Goal: Task Accomplishment & Management: Use online tool/utility

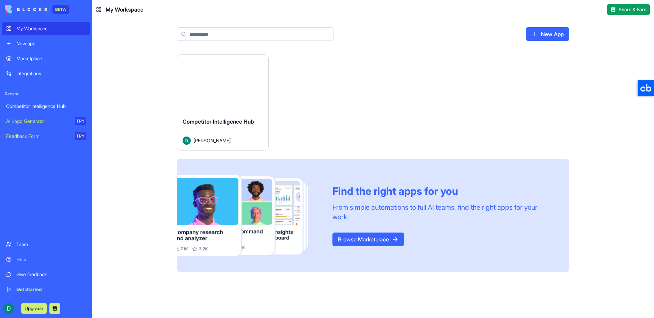
click at [44, 102] on link "Competitor Intelligence Hub" at bounding box center [46, 106] width 88 height 14
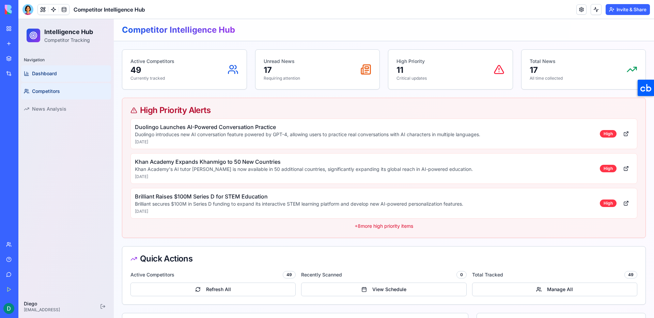
click at [72, 93] on link "Competitors" at bounding box center [66, 91] width 90 height 16
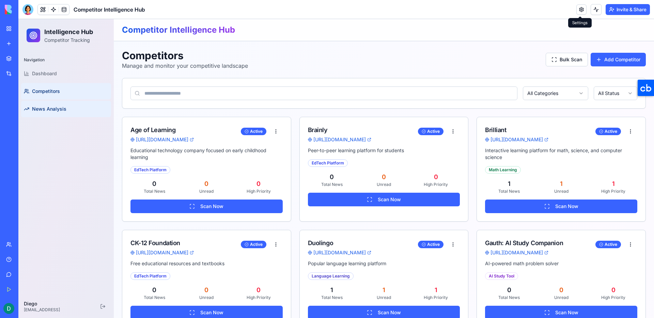
click at [64, 112] on link "News Analysis" at bounding box center [66, 109] width 90 height 16
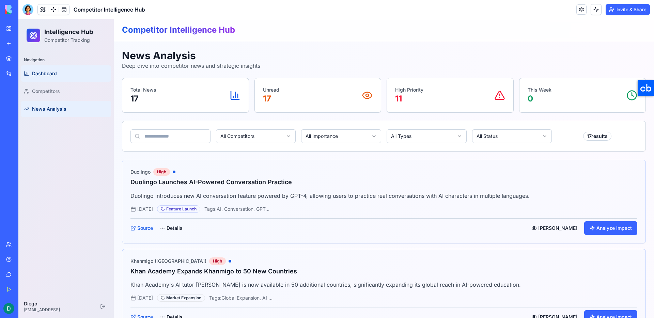
click at [79, 76] on link "Dashboard" at bounding box center [66, 73] width 90 height 16
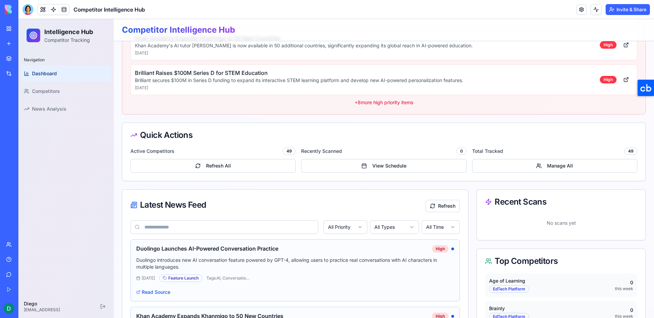
scroll to position [124, 0]
click at [193, 164] on button "Refresh All" at bounding box center [212, 165] width 165 height 14
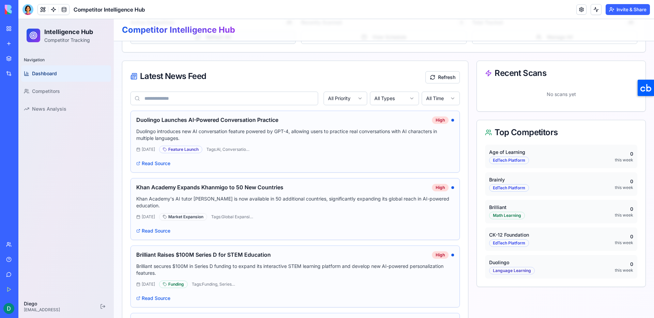
scroll to position [253, 0]
click at [452, 76] on button "Refresh" at bounding box center [442, 77] width 34 height 12
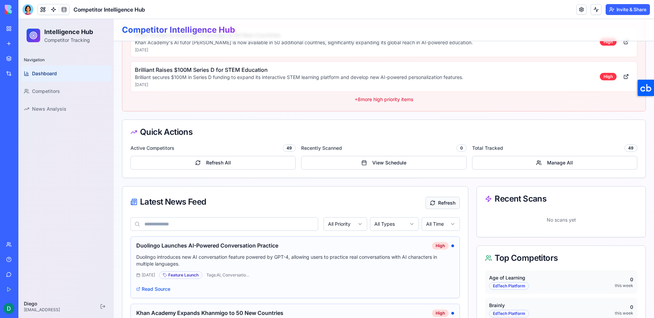
scroll to position [0, 0]
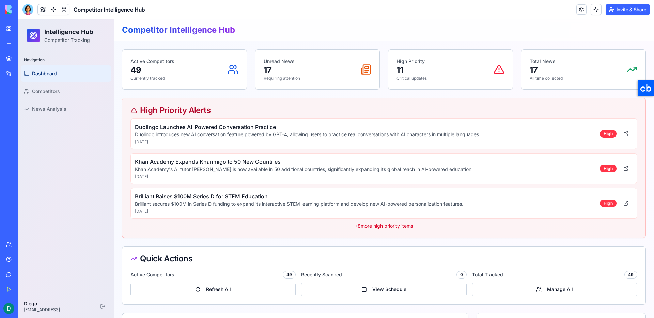
click at [381, 228] on p "+ 8 more high priority items" at bounding box center [383, 226] width 507 height 7
drag, startPoint x: 132, startPoint y: 63, endPoint x: 175, endPoint y: 79, distance: 45.7
click at [175, 79] on div "Active Competitors 49 Currently tracked" at bounding box center [184, 69] width 108 height 23
click at [155, 66] on p "49" at bounding box center [152, 70] width 44 height 11
click at [230, 66] on circle at bounding box center [232, 67] width 4 height 4
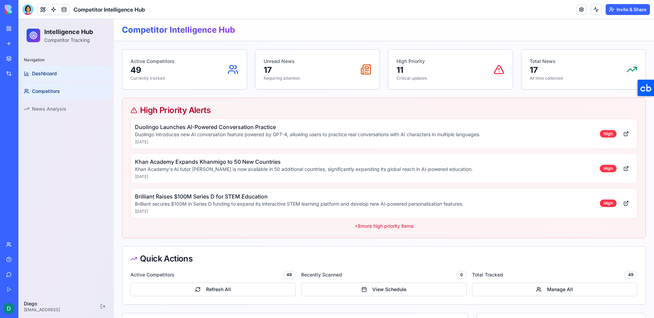
click at [82, 89] on link "Competitors" at bounding box center [66, 91] width 90 height 16
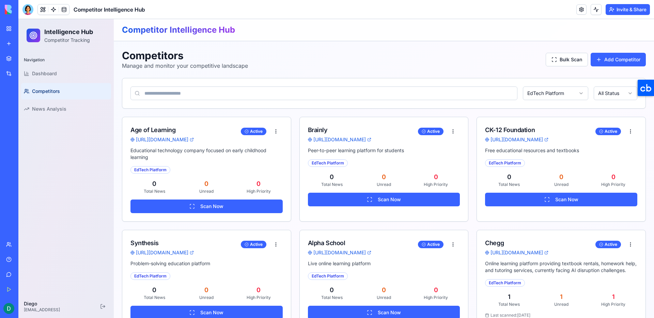
click at [560, 93] on html "Intelligence Hub Competitor Tracking Navigation Dashboard Competitors News Anal…" at bounding box center [336, 248] width 636 height 459
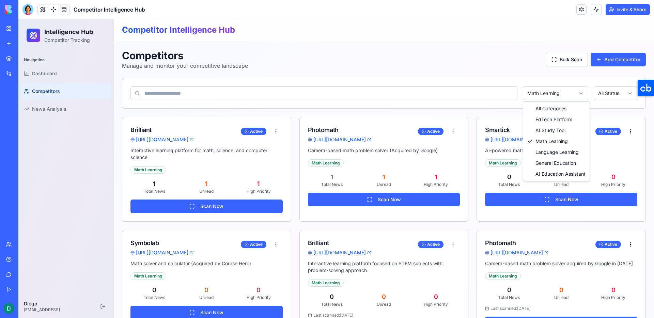
click at [550, 94] on html "Intelligence Hub Competitor Tracking Navigation Dashboard Competitors News Anal…" at bounding box center [336, 248] width 636 height 459
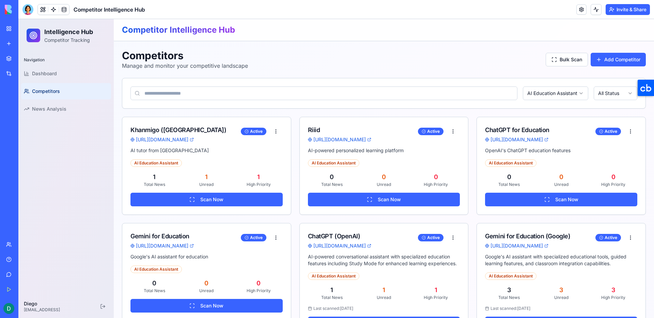
click at [228, 91] on input at bounding box center [323, 94] width 387 height 14
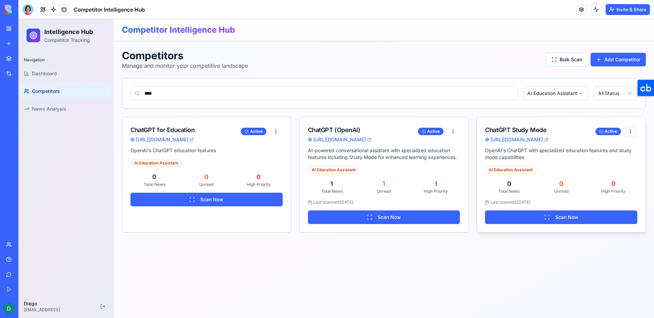
type input "****"
click at [632, 131] on html "Intelligence Hub Competitor Tracking Navigation Dashboard Competitors News Anal…" at bounding box center [336, 168] width 636 height 299
click at [614, 155] on div "Delete" at bounding box center [615, 157] width 40 height 11
click at [277, 130] on html "Intelligence Hub Competitor Tracking Navigation Dashboard Competitors News Anal…" at bounding box center [336, 168] width 636 height 299
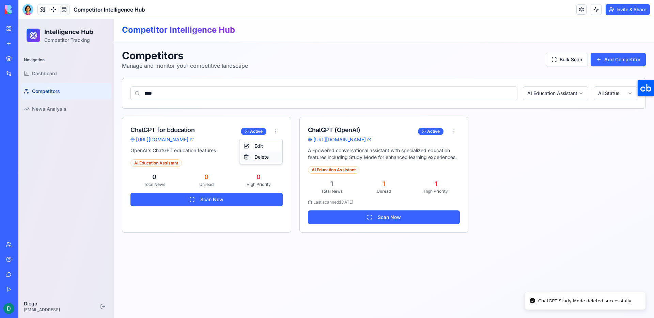
click at [269, 159] on div "Delete" at bounding box center [261, 157] width 40 height 11
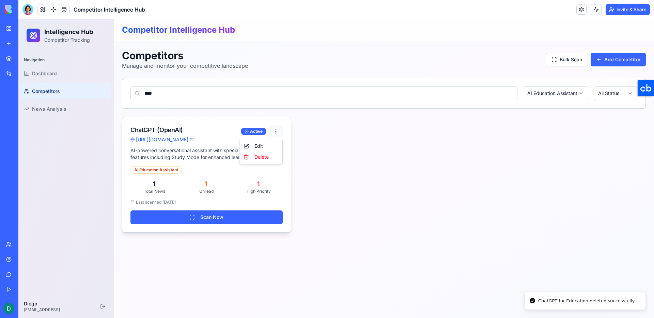
click at [277, 131] on html "Intelligence Hub Competitor Tracking Navigation Dashboard Competitors News Anal…" at bounding box center [336, 168] width 636 height 299
click at [264, 146] on div "Edit" at bounding box center [261, 146] width 40 height 11
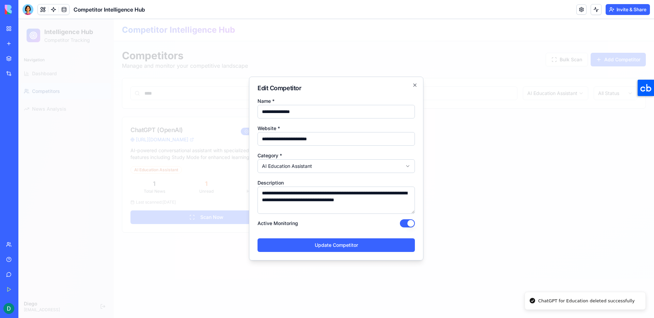
click at [325, 166] on body "**********" at bounding box center [336, 168] width 636 height 299
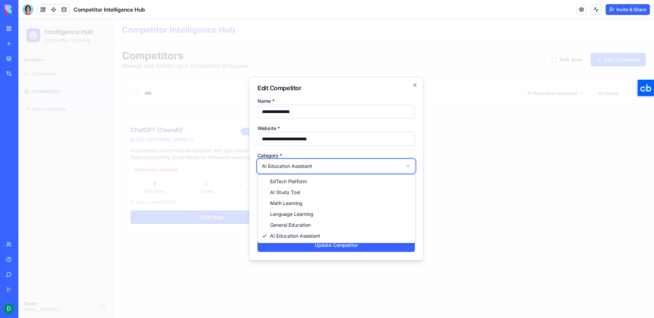
click at [328, 168] on body "**********" at bounding box center [336, 168] width 636 height 299
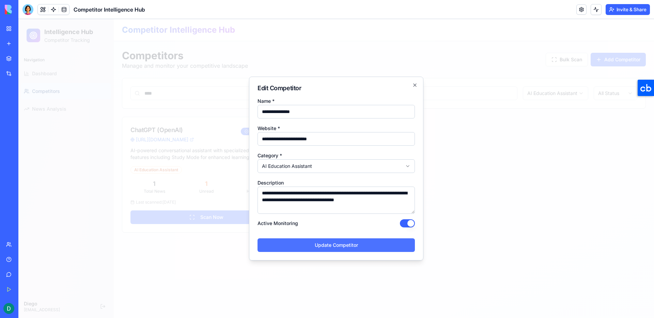
click at [343, 243] on button "Update Competitor" at bounding box center [336, 245] width 157 height 14
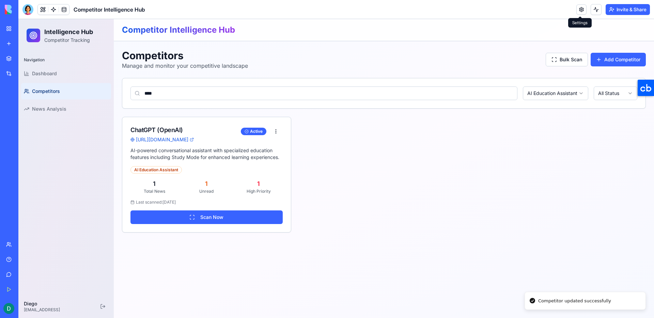
click at [580, 11] on link at bounding box center [581, 9] width 10 height 10
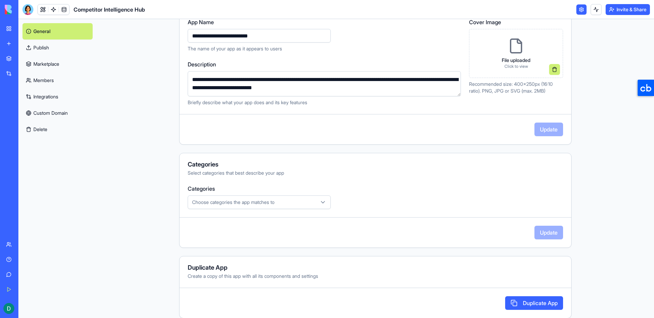
scroll to position [96, 0]
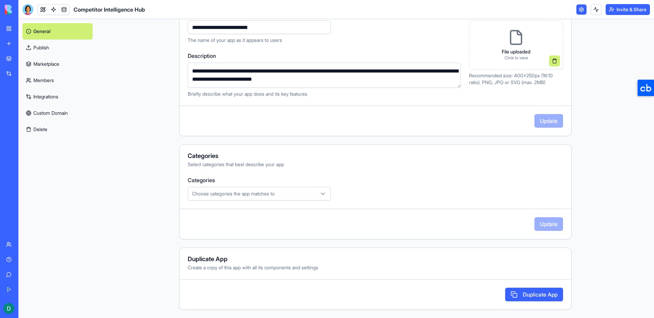
click at [229, 189] on button "Choose categories the app matches to" at bounding box center [259, 194] width 143 height 14
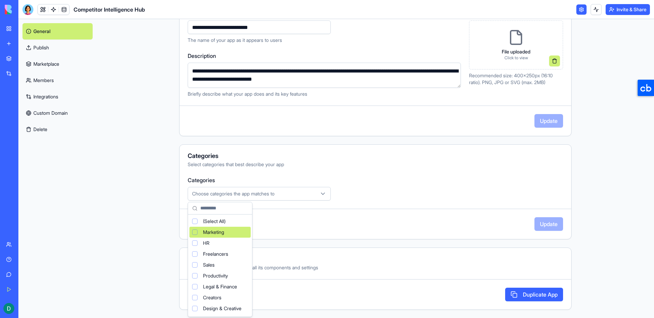
scroll to position [45, 0]
click at [286, 225] on html "**********" at bounding box center [327, 159] width 654 height 318
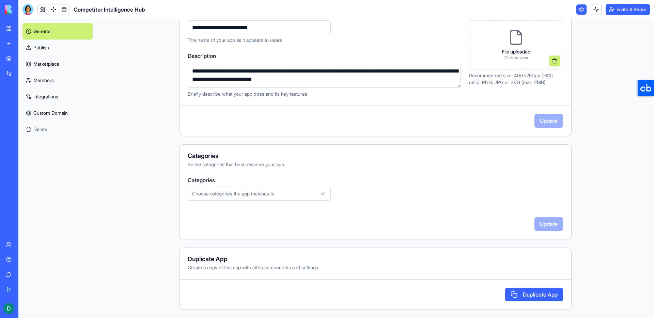
click at [54, 48] on link "Publish" at bounding box center [57, 48] width 70 height 16
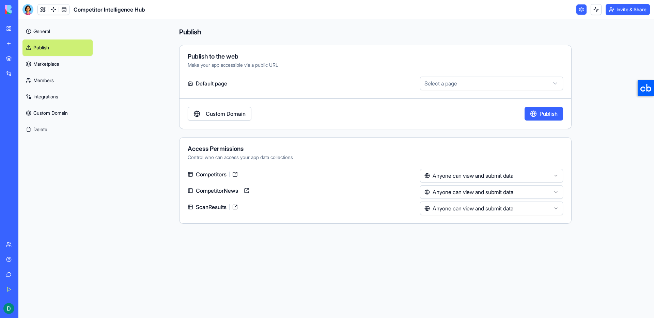
click at [55, 60] on link "Marketplace" at bounding box center [57, 64] width 70 height 16
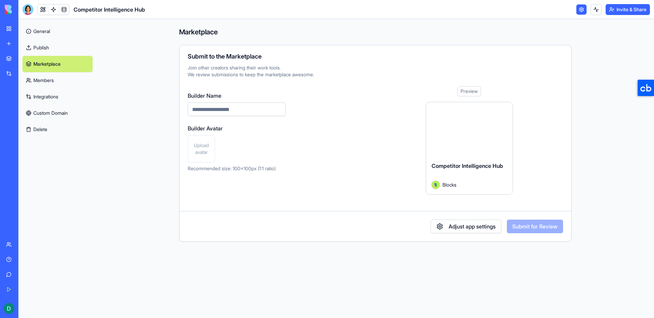
click at [58, 70] on link "Marketplace" at bounding box center [57, 64] width 70 height 16
click at [57, 76] on link "Members" at bounding box center [57, 80] width 70 height 16
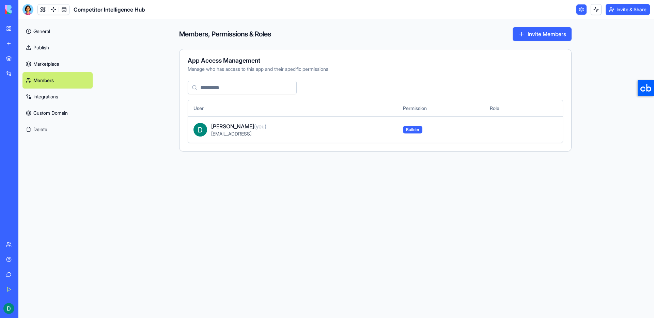
click at [61, 100] on link "Integrations" at bounding box center [57, 97] width 70 height 16
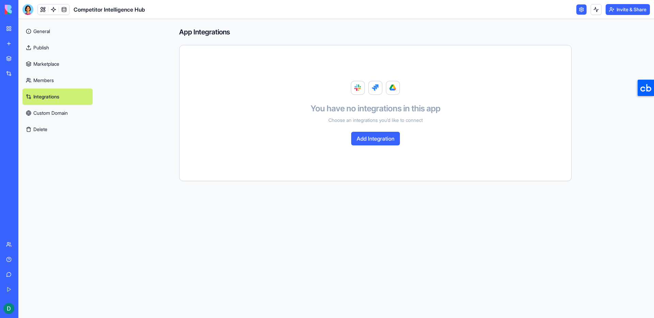
click at [61, 114] on link "Custom Domain" at bounding box center [57, 113] width 70 height 16
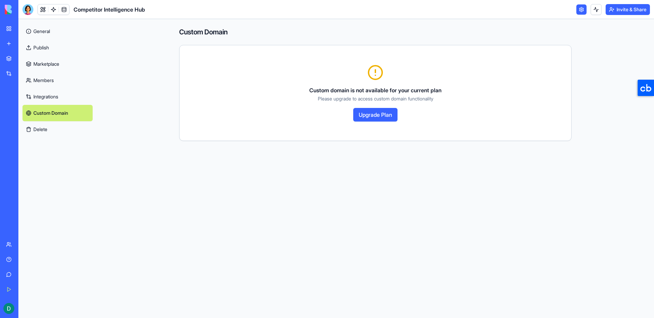
click at [62, 127] on button "Delete" at bounding box center [57, 129] width 70 height 16
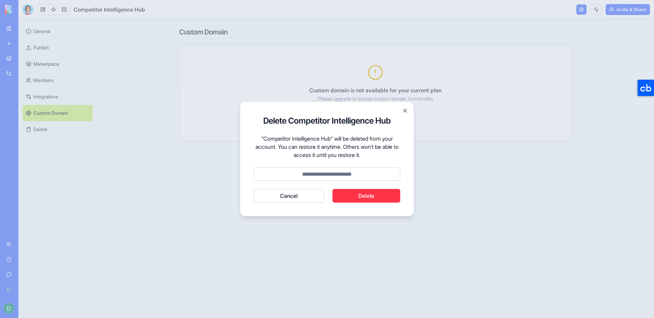
click at [271, 191] on button "Cancel" at bounding box center [289, 196] width 71 height 14
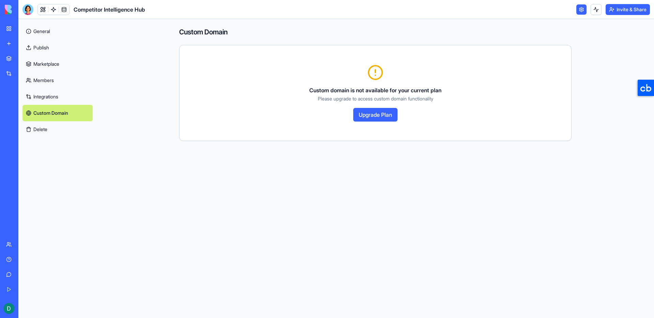
click at [66, 33] on link "General" at bounding box center [57, 31] width 70 height 16
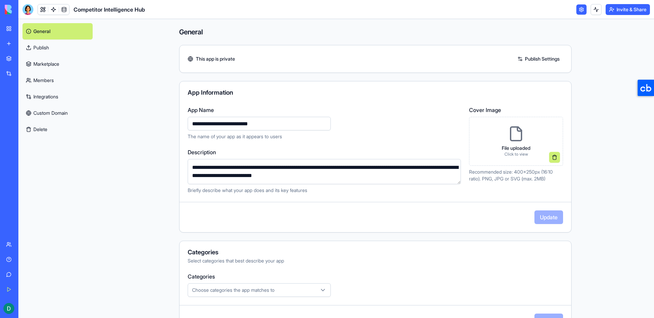
click at [12, 29] on link "My Workspace" at bounding box center [15, 29] width 27 height 14
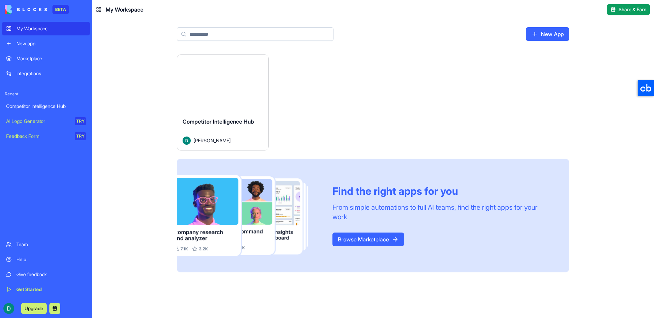
click at [44, 109] on div "Competitor Intelligence Hub" at bounding box center [46, 106] width 80 height 7
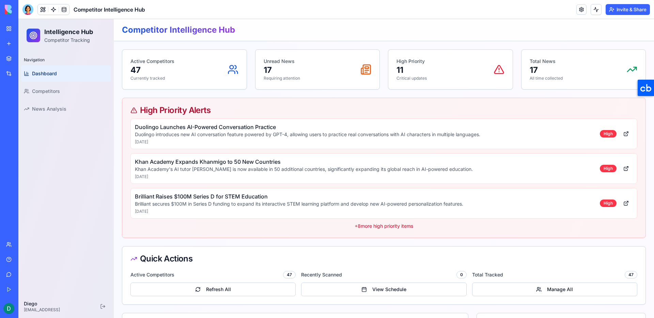
click at [233, 297] on div "Active Competitors 47 Refresh All Recently Scanned 0 View Schedule Total Tracke…" at bounding box center [383, 287] width 523 height 33
click at [234, 294] on button "Refresh All" at bounding box center [212, 290] width 165 height 14
click at [406, 60] on p "High Priority" at bounding box center [412, 61] width 30 height 7
click at [502, 68] on icon at bounding box center [499, 69] width 11 height 11
drag, startPoint x: 397, startPoint y: 60, endPoint x: 474, endPoint y: 71, distance: 77.5
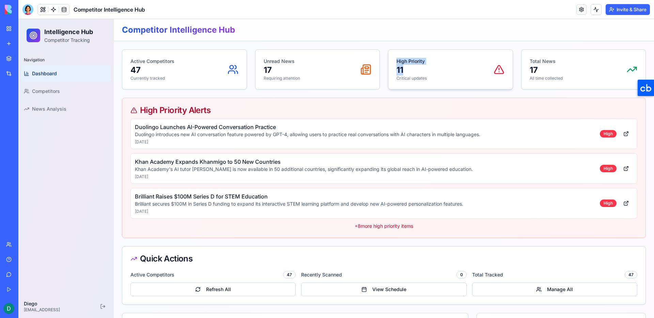
click at [450, 74] on div "High Priority 11 Critical updates" at bounding box center [451, 69] width 108 height 23
click at [574, 53] on div "Total News 17 All time collected" at bounding box center [584, 70] width 124 height 40
click at [67, 90] on link "Competitors" at bounding box center [66, 91] width 90 height 16
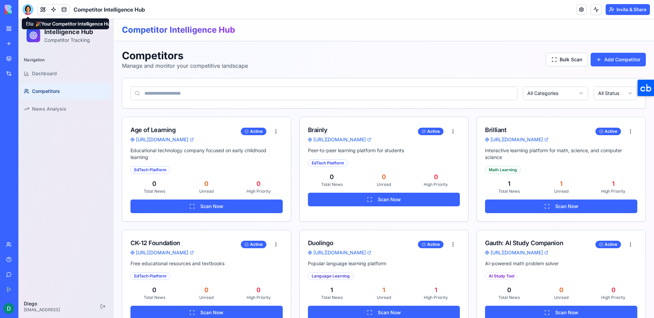
click at [27, 11] on div at bounding box center [27, 9] width 11 height 11
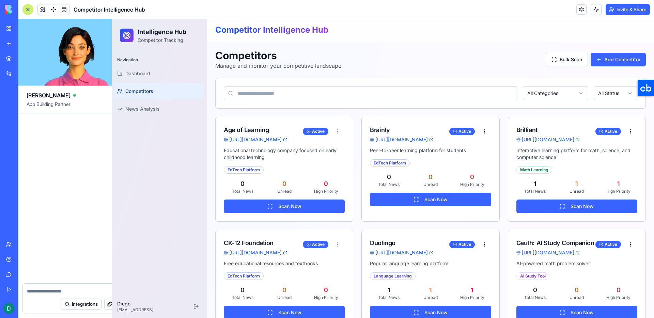
scroll to position [2414, 0]
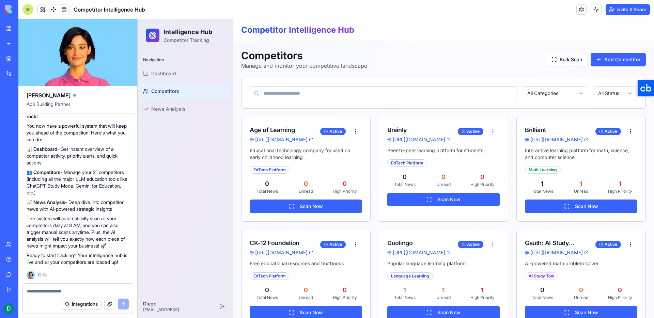
click at [55, 291] on textarea at bounding box center [78, 291] width 102 height 7
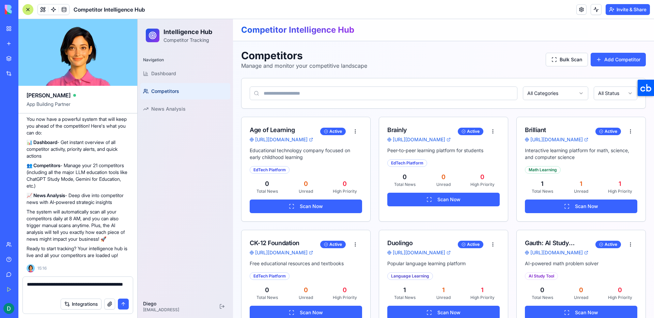
type textarea "**********"
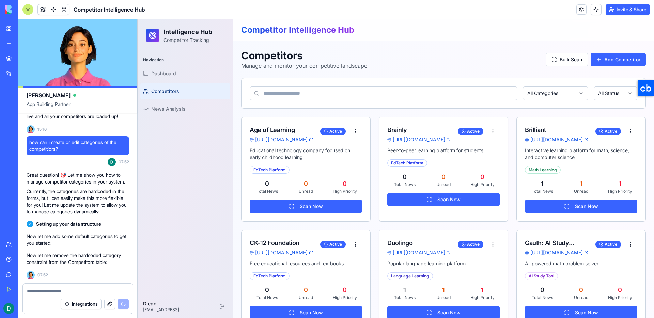
scroll to position [2578, 0]
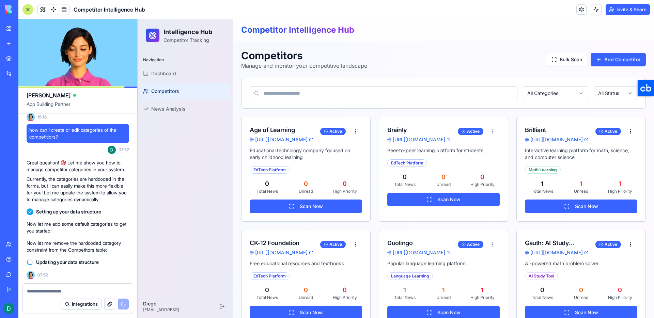
drag, startPoint x: 27, startPoint y: 257, endPoint x: 136, endPoint y: 263, distance: 108.5
click at [122, 253] on p "Now let me remove the hardcoded category constraint from the Competitors table:" at bounding box center [78, 247] width 103 height 14
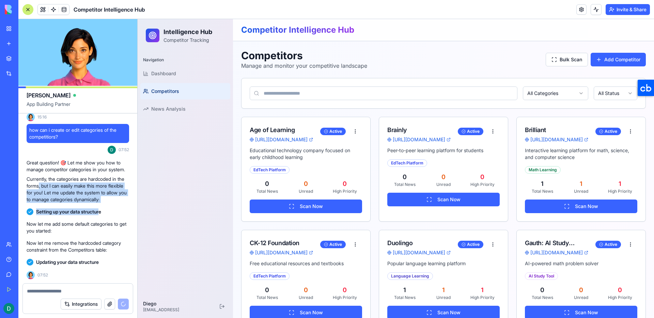
drag, startPoint x: 47, startPoint y: 188, endPoint x: 102, endPoint y: 213, distance: 60.7
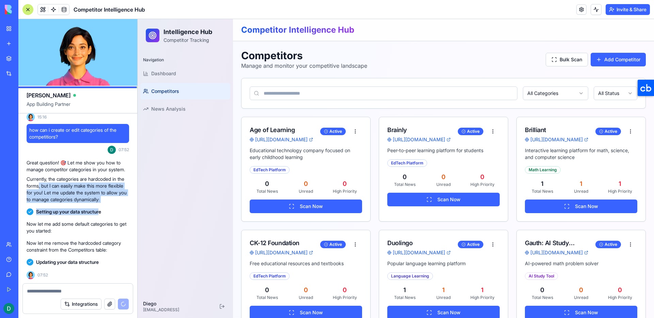
click at [114, 196] on p "Currently, the categories are hardcoded in the forms, but I can easily make thi…" at bounding box center [78, 189] width 103 height 27
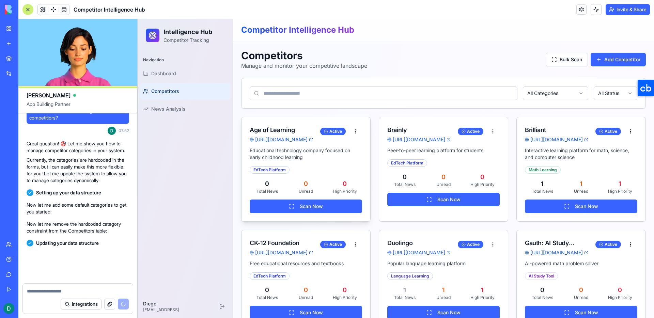
scroll to position [2598, 0]
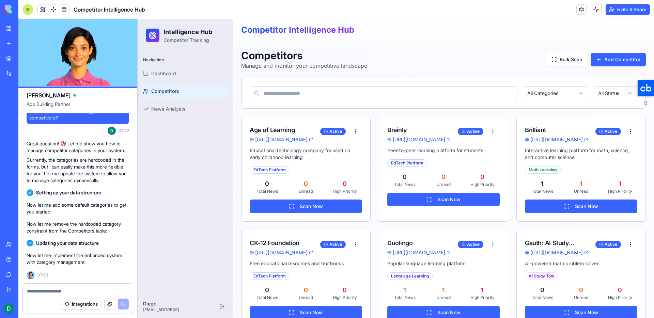
click at [648, 84] on icon at bounding box center [646, 88] width 16 height 16
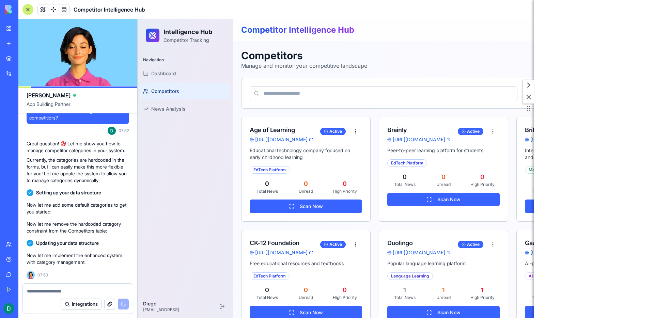
click at [530, 98] on icon at bounding box center [528, 97] width 5 height 5
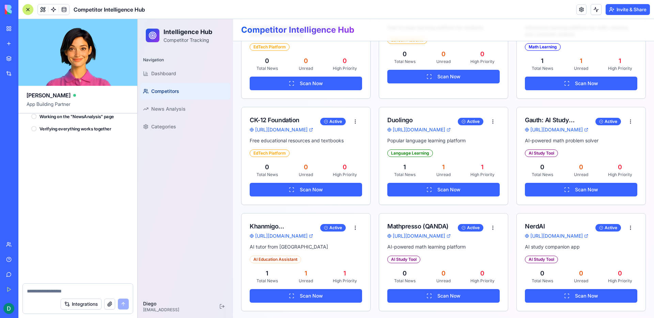
scroll to position [3065, 0]
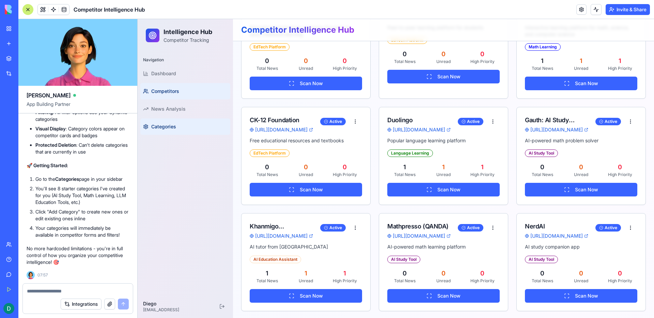
click at [173, 127] on span "Categories" at bounding box center [163, 126] width 25 height 7
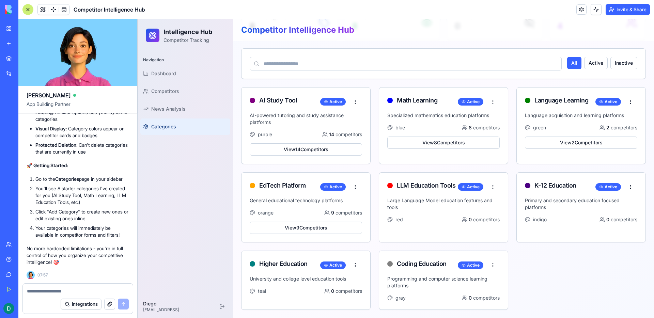
drag, startPoint x: 36, startPoint y: 190, endPoint x: 112, endPoint y: 201, distance: 77.0
click at [112, 201] on li "You'll see 8 starter categories I've created for you (AI Study Tool, Math Learn…" at bounding box center [82, 195] width 94 height 20
click at [293, 67] on input at bounding box center [406, 64] width 312 height 14
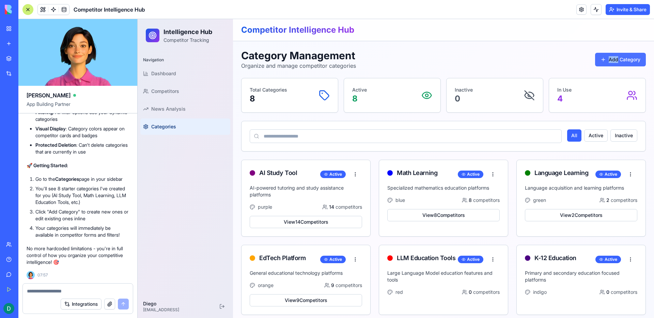
click at [609, 65] on button "Add Category" at bounding box center [620, 60] width 51 height 14
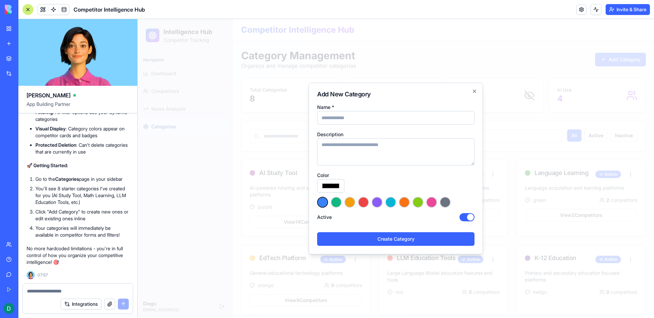
type input "*"
type input "*******"
type input "**"
type input "*******"
type input "***"
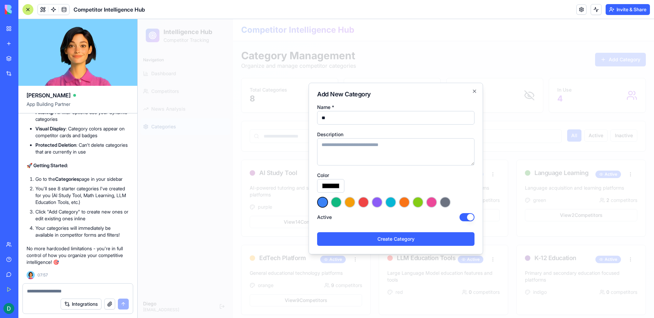
type input "*******"
type input "***"
click at [381, 204] on button "button" at bounding box center [377, 202] width 11 height 11
click at [384, 242] on button "Create Category" at bounding box center [395, 239] width 157 height 14
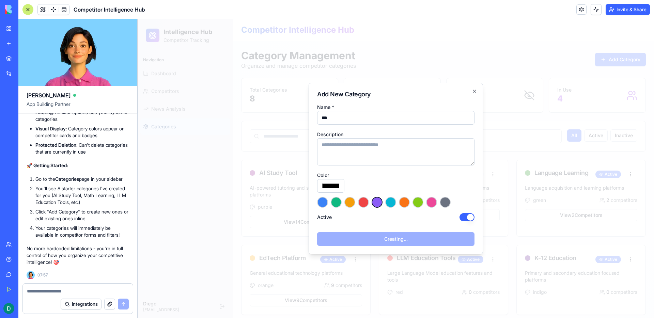
type input "*******"
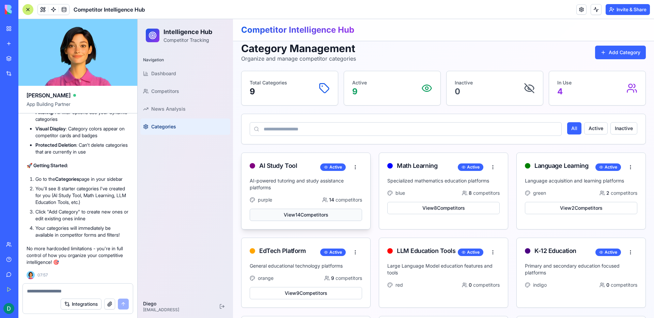
scroll to position [8, 0]
click at [161, 90] on span "Competitors" at bounding box center [165, 91] width 28 height 7
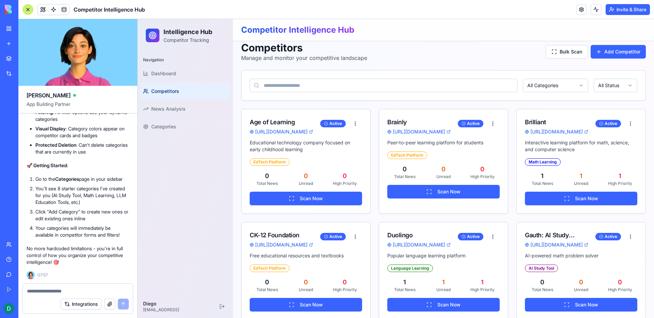
click at [347, 83] on input at bounding box center [384, 86] width 268 height 14
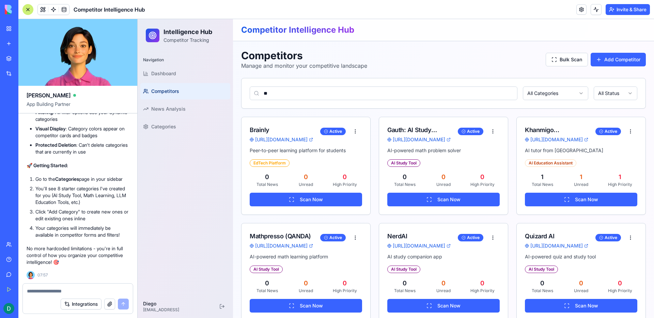
type input "*"
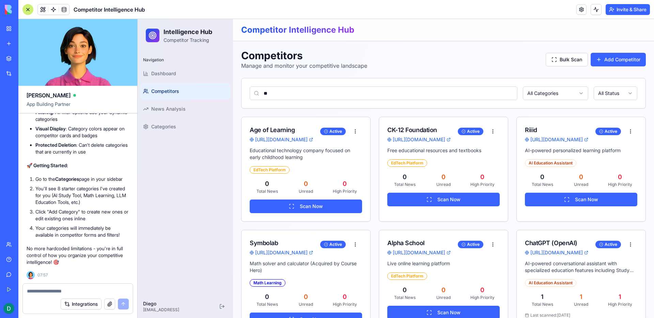
type input "*"
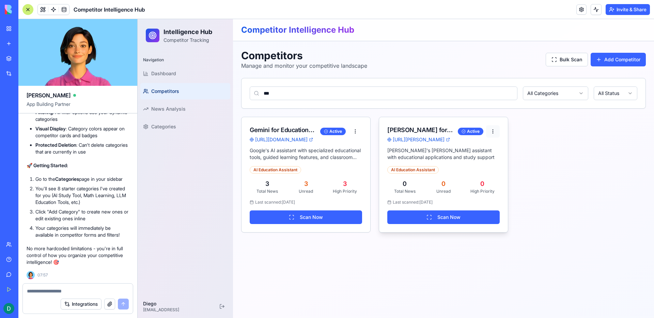
type input "***"
click at [494, 133] on html "Intelligence Hub Competitor Tracking Navigation Dashboard Competitors News Anal…" at bounding box center [396, 168] width 516 height 299
click at [483, 148] on div "Edit" at bounding box center [478, 146] width 40 height 11
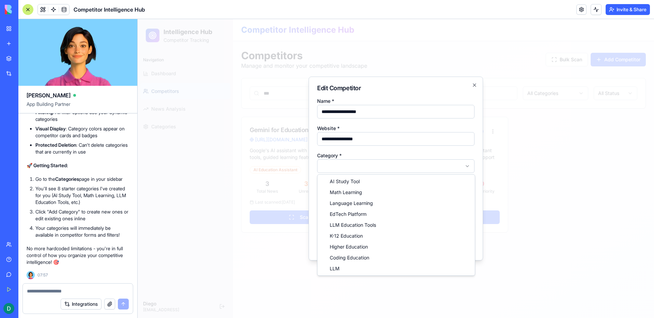
click at [415, 167] on body "**********" at bounding box center [396, 168] width 516 height 299
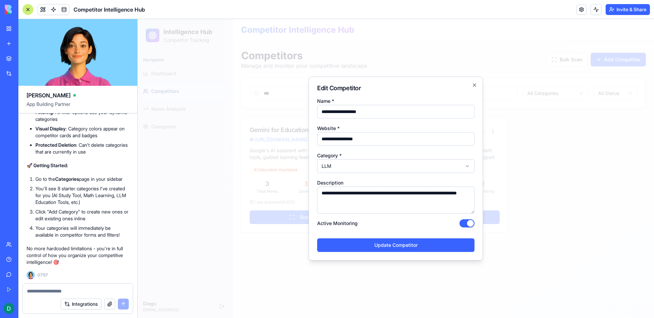
click at [337, 194] on textarea "**********" at bounding box center [395, 200] width 157 height 27
click at [324, 112] on input "**********" at bounding box center [395, 112] width 157 height 14
paste input "*********"
type input "**********"
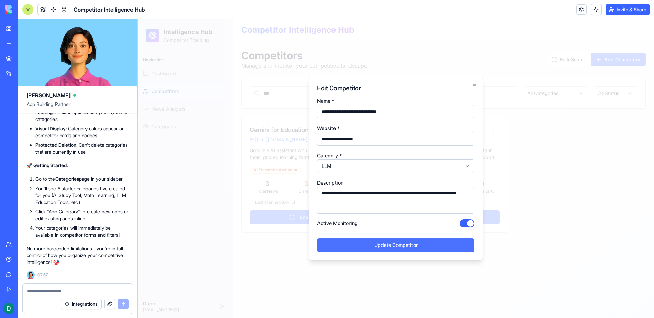
click at [370, 243] on button "Update Competitor" at bounding box center [395, 245] width 157 height 14
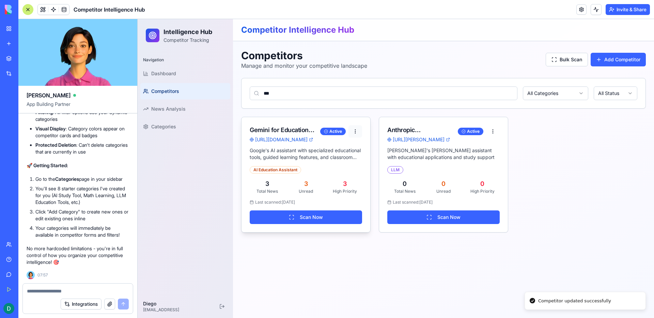
click at [355, 133] on html "Intelligence Hub Competitor Tracking Navigation Dashboard Competitors News Anal…" at bounding box center [396, 168] width 516 height 299
click at [352, 145] on div "Edit" at bounding box center [340, 146] width 40 height 11
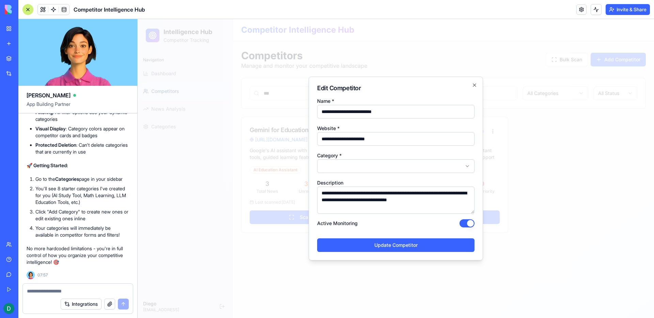
click at [355, 166] on body "**********" at bounding box center [396, 168] width 516 height 299
click at [379, 112] on input "**********" at bounding box center [395, 112] width 157 height 14
paste input "******"
type input "**********"
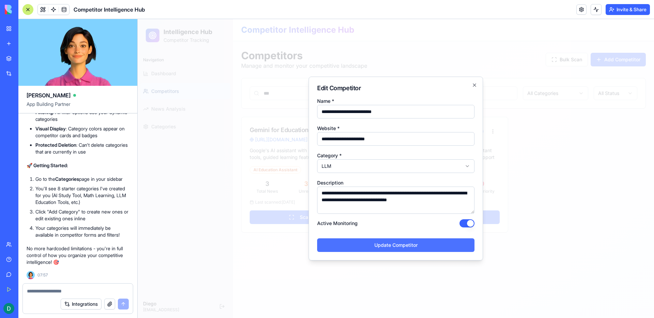
click at [351, 244] on button "Update Competitor" at bounding box center [395, 245] width 157 height 14
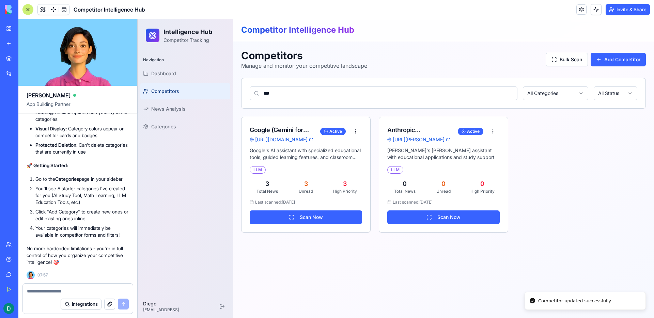
click at [319, 83] on div "*** All Categories All Status" at bounding box center [444, 93] width 404 height 30
click at [307, 105] on div "*** All Categories All Status" at bounding box center [444, 93] width 404 height 30
click at [309, 96] on input "***" at bounding box center [384, 94] width 268 height 14
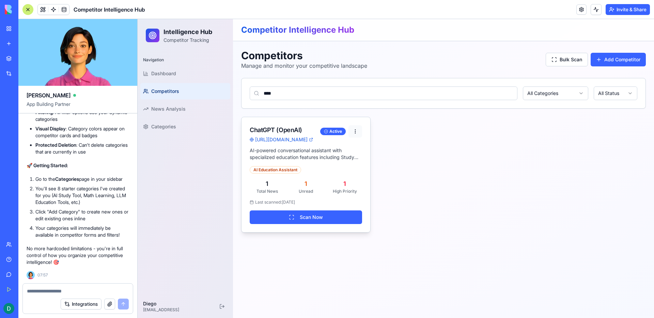
type input "****"
click at [355, 130] on html "Intelligence Hub Competitor Tracking Navigation Dashboard Competitors News Anal…" at bounding box center [396, 168] width 516 height 299
click at [342, 147] on div "Edit" at bounding box center [340, 146] width 40 height 11
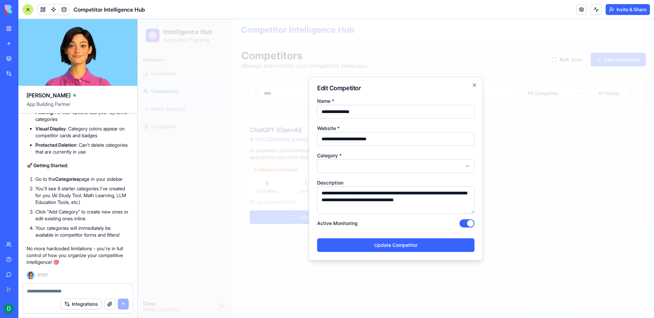
click at [352, 113] on input "**********" at bounding box center [395, 112] width 157 height 14
paste input "******"
type input "**********"
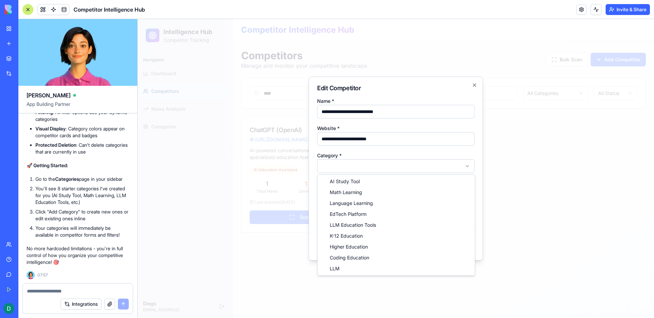
click at [353, 167] on body "**********" at bounding box center [396, 168] width 516 height 299
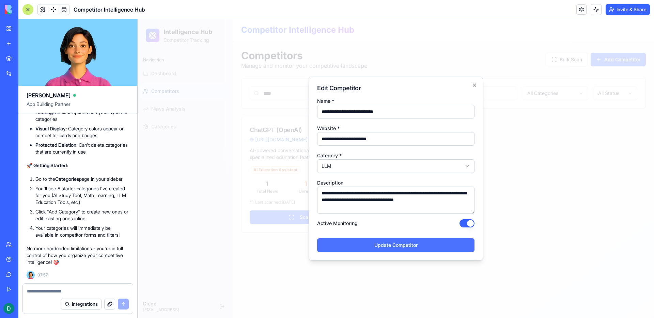
click at [353, 243] on button "Update Competitor" at bounding box center [395, 245] width 157 height 14
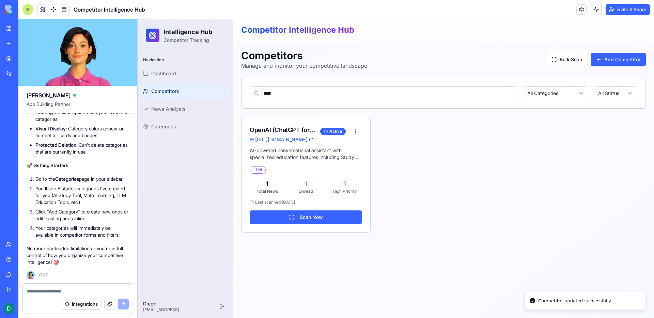
click at [314, 90] on input "****" at bounding box center [384, 94] width 268 height 14
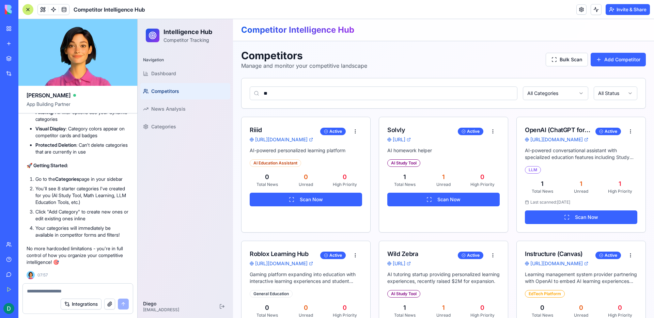
type input "*"
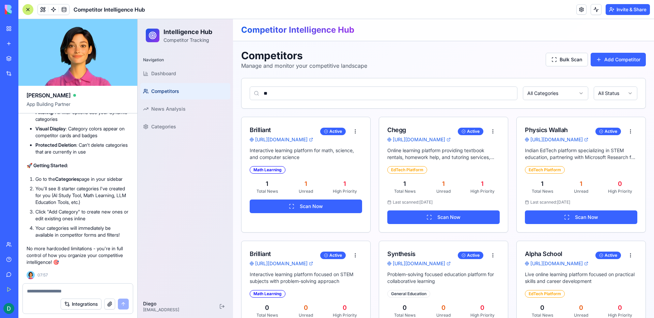
type input "*"
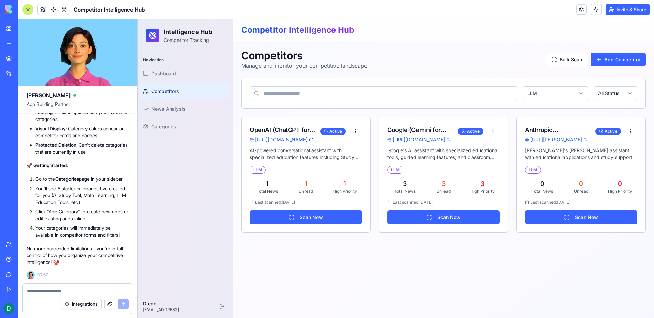
click at [570, 92] on html "Intelligence Hub Competitor Tracking Navigation Dashboard Competitors News Anal…" at bounding box center [396, 168] width 516 height 299
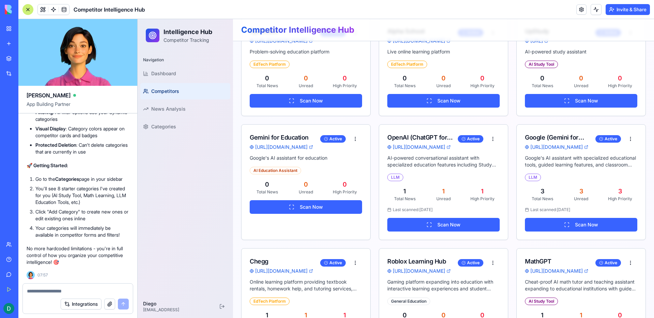
scroll to position [658, 0]
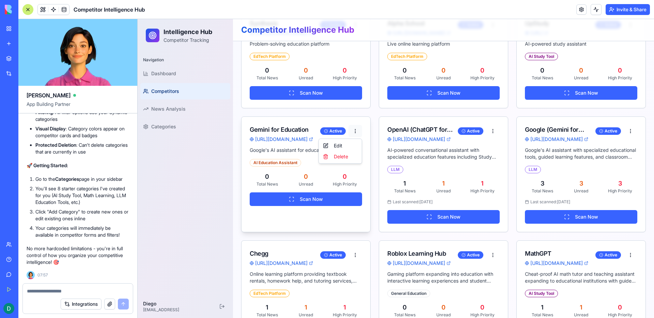
click at [347, 158] on div "Delete" at bounding box center [340, 156] width 40 height 11
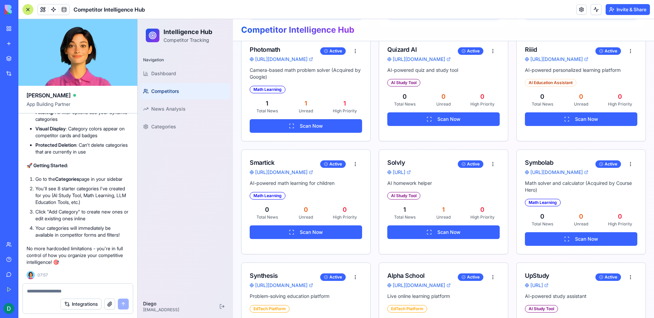
scroll to position [0, 0]
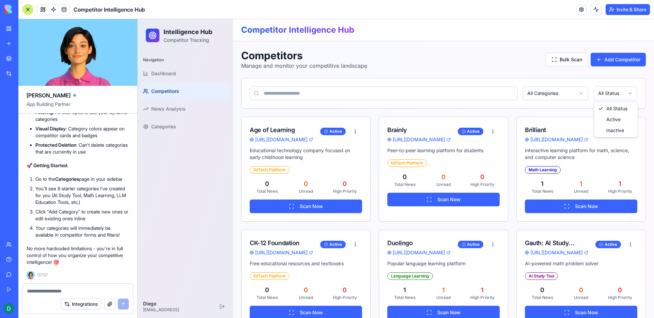
click at [56, 286] on div at bounding box center [78, 289] width 110 height 11
click at [50, 288] on textarea at bounding box center [78, 291] width 102 height 7
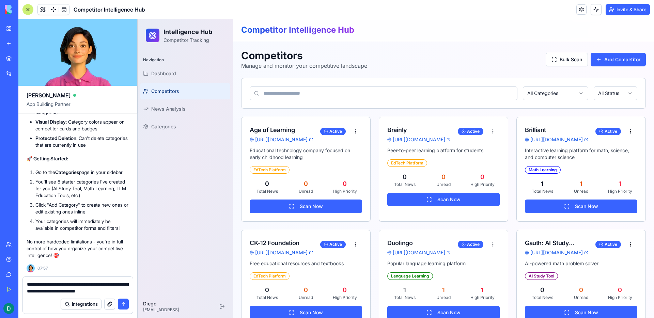
type textarea "**********"
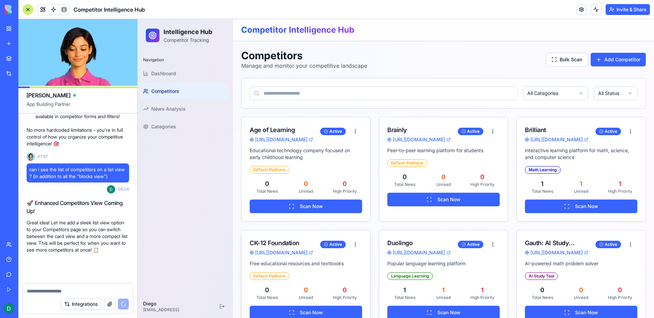
scroll to position [3190, 0]
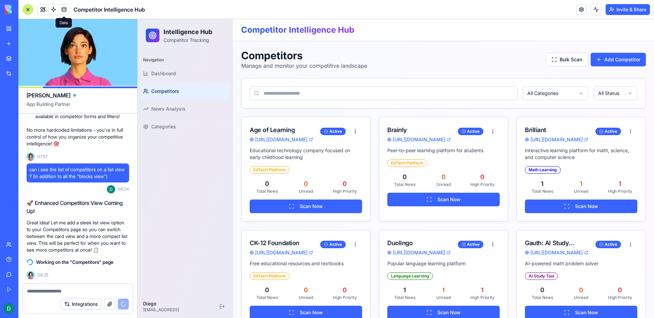
click at [59, 11] on span at bounding box center [64, 9] width 19 height 19
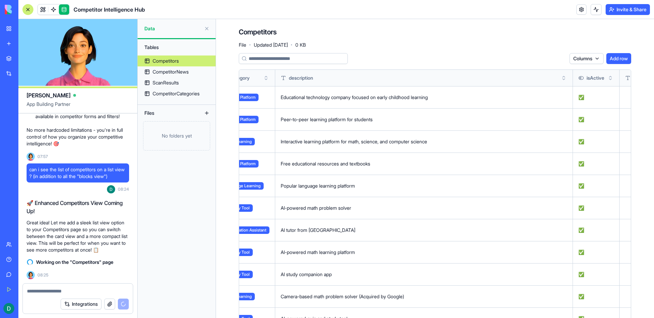
scroll to position [0, 291]
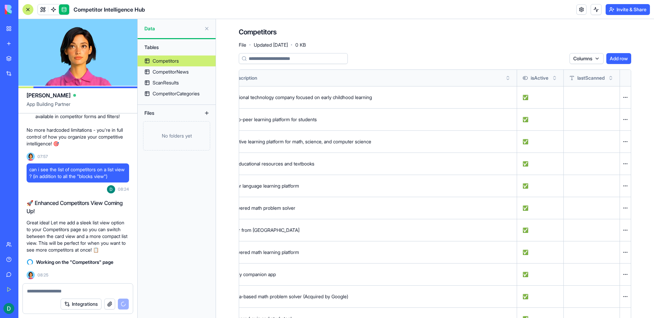
click at [508, 77] on th "description" at bounding box center [368, 78] width 298 height 16
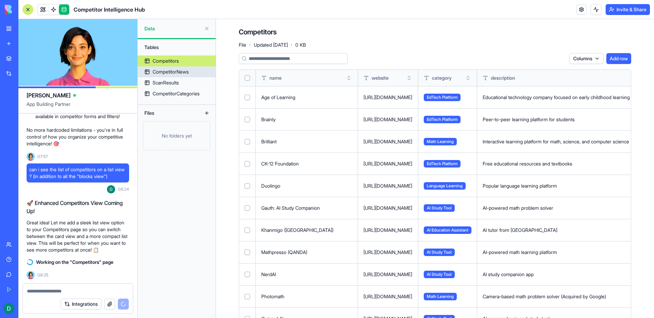
click at [165, 69] on div "CompetitorNews" at bounding box center [171, 71] width 36 height 7
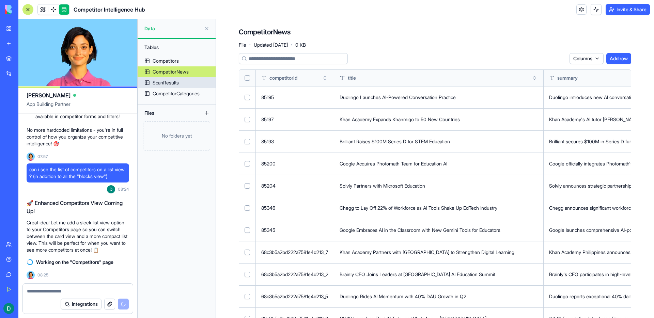
click at [165, 80] on div "ScanResults" at bounding box center [166, 82] width 26 height 7
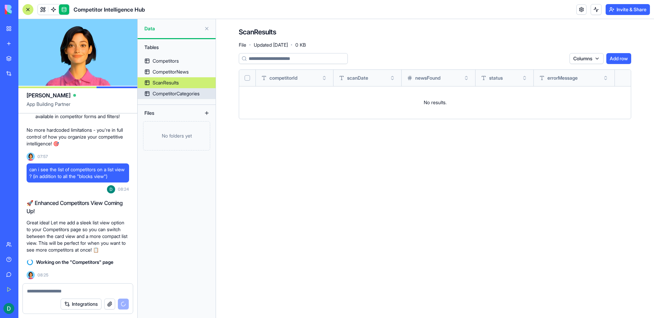
click at [184, 96] on div "CompetitorCategories" at bounding box center [176, 93] width 47 height 7
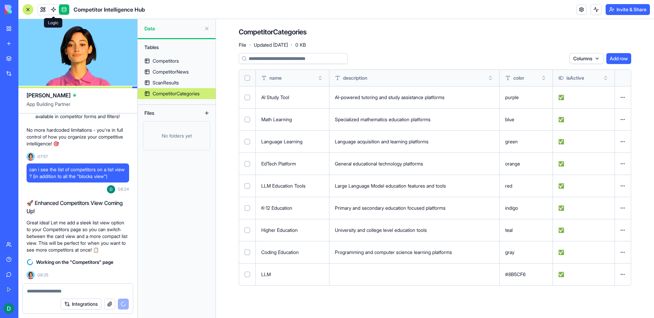
click at [54, 9] on span at bounding box center [53, 9] width 19 height 19
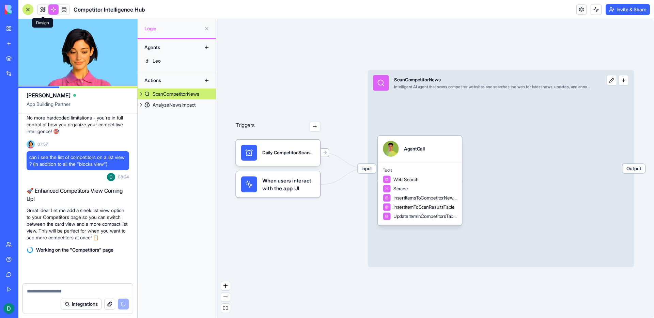
scroll to position [3203, 0]
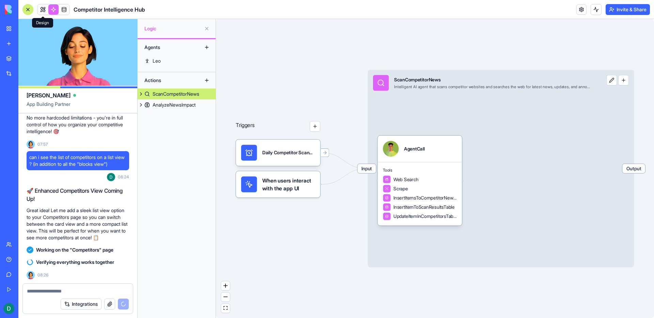
click at [45, 12] on link at bounding box center [43, 9] width 10 height 10
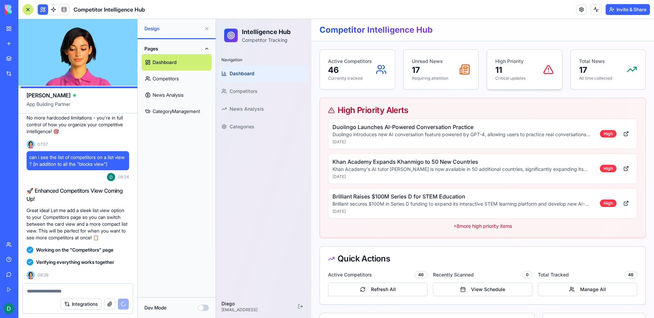
click at [501, 62] on p "High Priority" at bounding box center [510, 61] width 30 height 7
click at [462, 69] on icon at bounding box center [464, 69] width 9 height 9
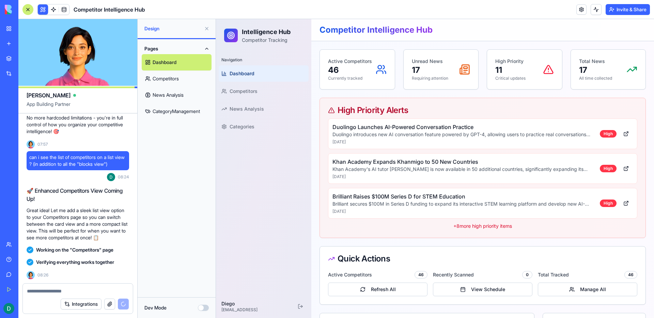
click at [483, 226] on p "+ 8 more high priority items" at bounding box center [482, 226] width 309 height 7
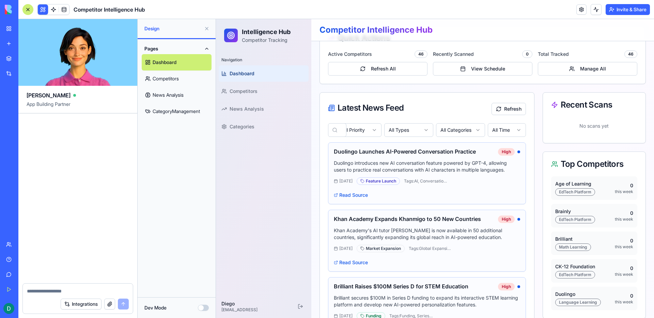
scroll to position [222, 0]
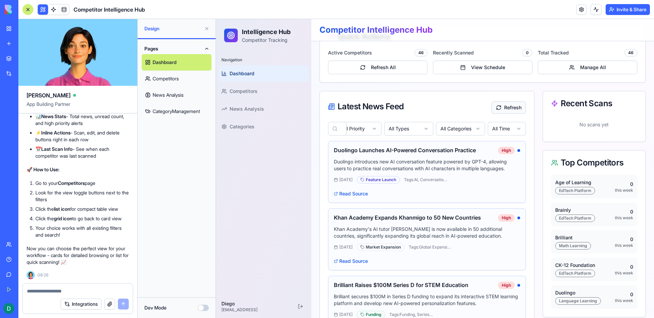
click at [512, 106] on button "Refresh" at bounding box center [509, 108] width 34 height 12
click at [168, 112] on link "CategoryManagement" at bounding box center [177, 111] width 70 height 16
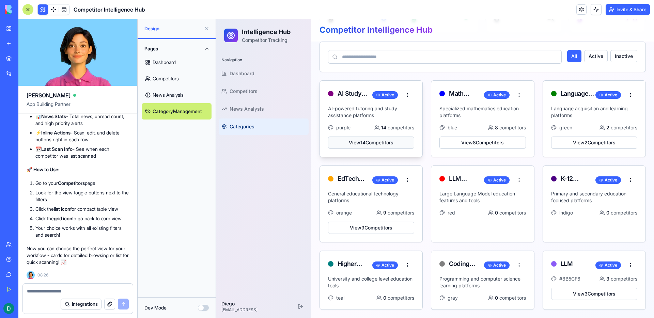
scroll to position [79, 0]
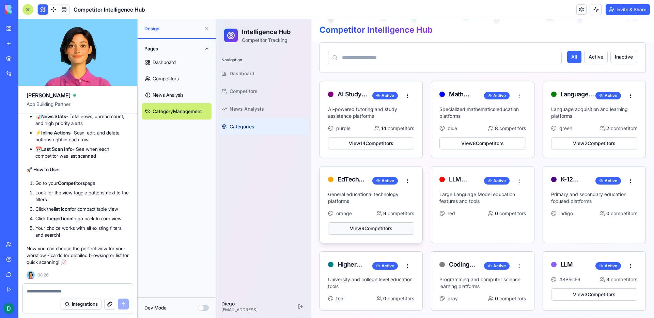
click at [369, 231] on button "View 9 Competitor s" at bounding box center [371, 228] width 86 height 12
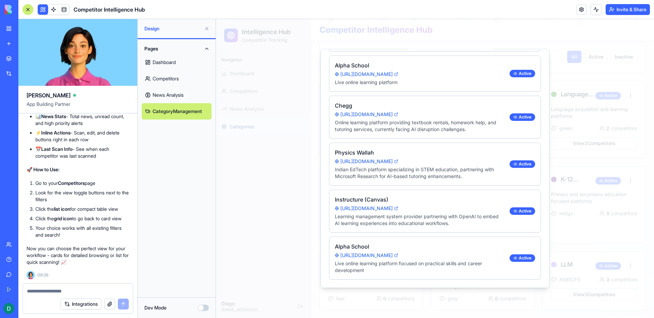
scroll to position [0, 0]
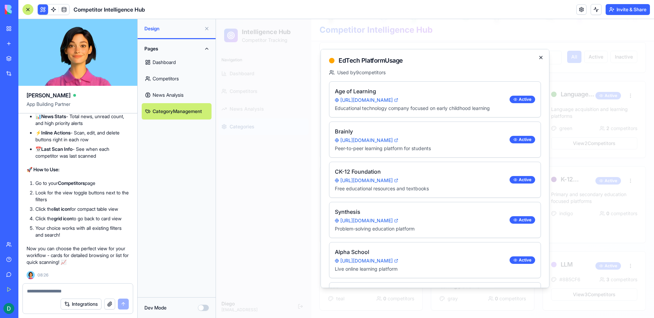
click at [539, 55] on icon "button" at bounding box center [540, 57] width 5 height 5
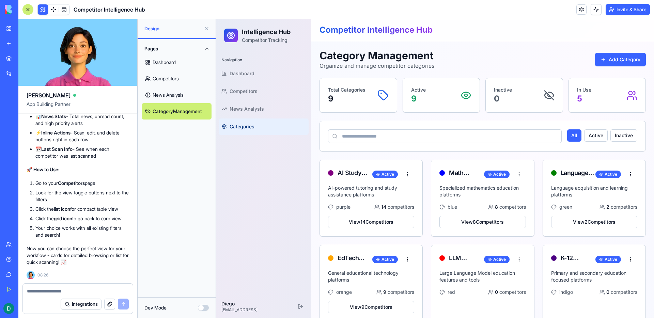
drag, startPoint x: 36, startPoint y: 201, endPoint x: 83, endPoint y: 216, distance: 48.9
click at [83, 216] on ol "Go to your Competitors page Look for the view toggle buttons next to the filter…" at bounding box center [78, 209] width 103 height 59
click at [83, 216] on li "Click the grid icon to go back to card view" at bounding box center [82, 218] width 94 height 7
click at [621, 133] on button "Inactive" at bounding box center [623, 135] width 27 height 12
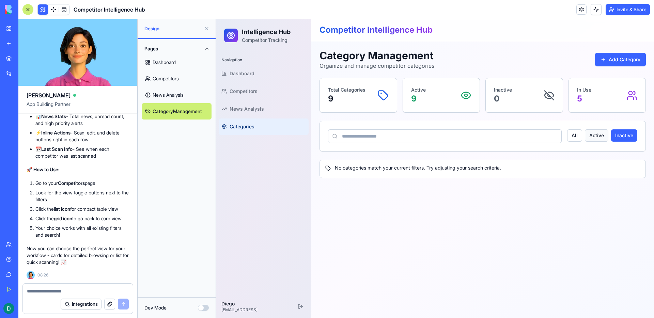
click at [592, 135] on button "Active" at bounding box center [597, 135] width 24 height 12
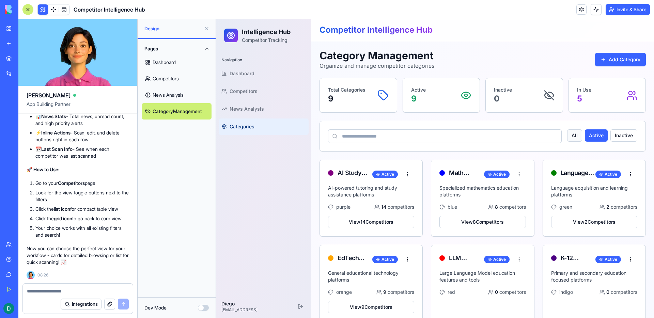
click at [577, 136] on button "All" at bounding box center [574, 135] width 15 height 12
click at [52, 6] on link at bounding box center [53, 9] width 10 height 10
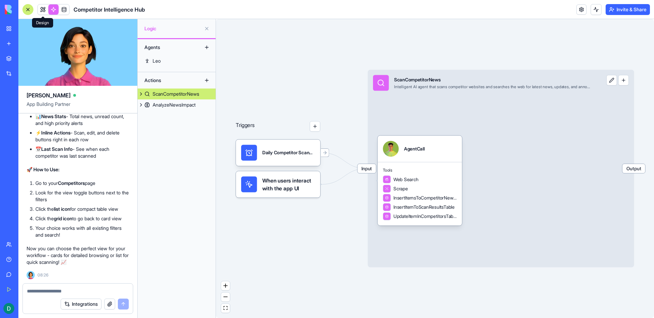
click at [41, 9] on link at bounding box center [43, 9] width 10 height 10
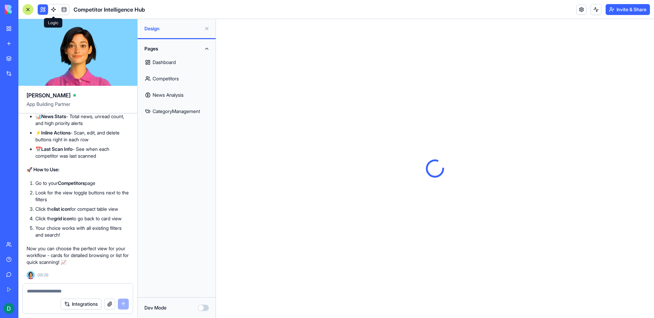
click at [159, 61] on link "Dashboard" at bounding box center [177, 62] width 70 height 16
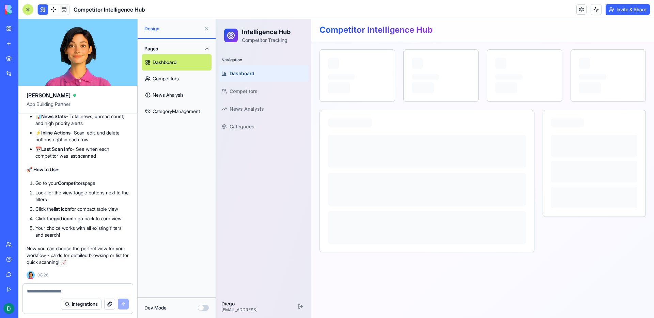
click at [26, 11] on div at bounding box center [27, 9] width 11 height 11
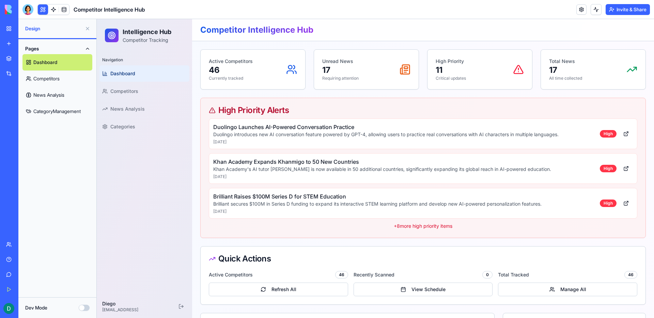
click at [86, 27] on button at bounding box center [87, 28] width 11 height 11
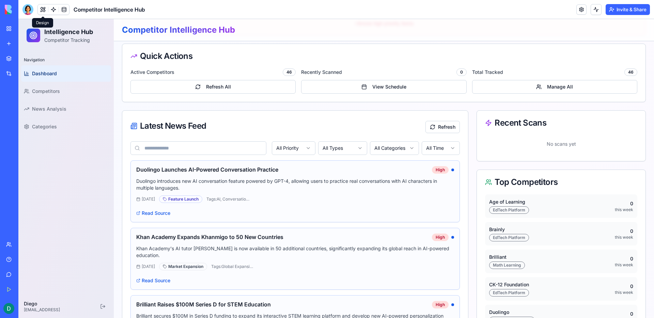
scroll to position [203, 0]
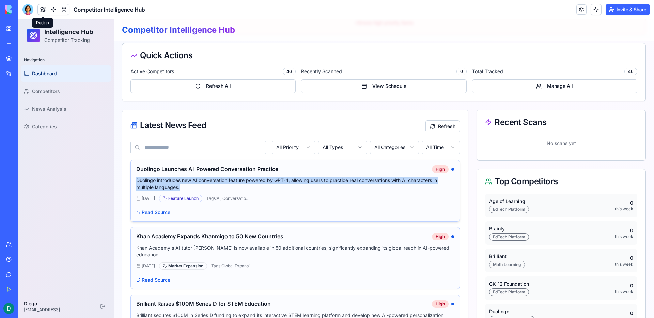
drag, startPoint x: 137, startPoint y: 180, endPoint x: 195, endPoint y: 189, distance: 58.2
click at [195, 189] on p "Duolingo introduces new AI conversation feature powered by GPT-4, allowing user…" at bounding box center [295, 184] width 318 height 14
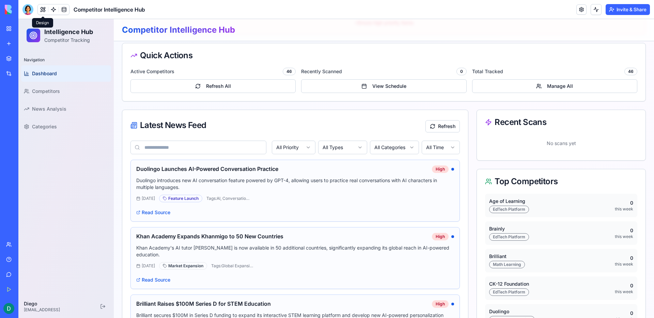
click at [200, 147] on input at bounding box center [198, 148] width 136 height 14
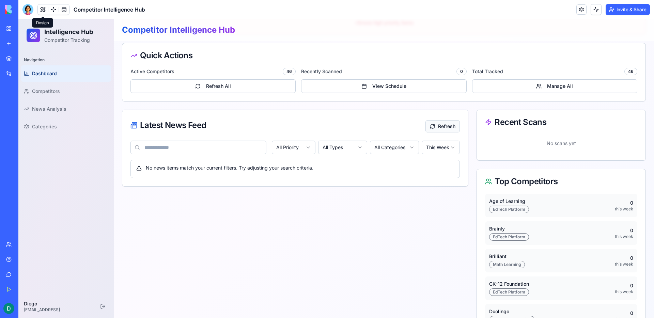
click at [439, 125] on button "Refresh" at bounding box center [442, 126] width 34 height 12
click at [29, 10] on div at bounding box center [27, 9] width 11 height 11
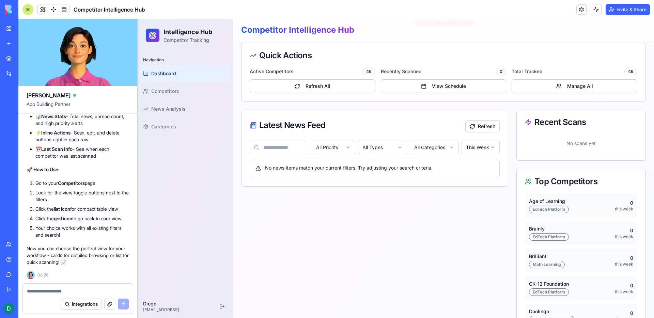
scroll to position [0, 0]
click at [86, 288] on textarea at bounding box center [78, 291] width 102 height 7
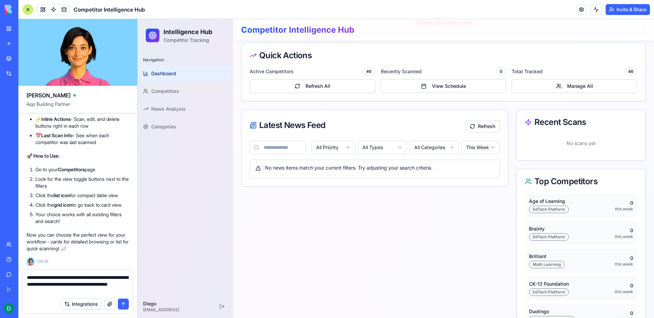
type textarea "**********"
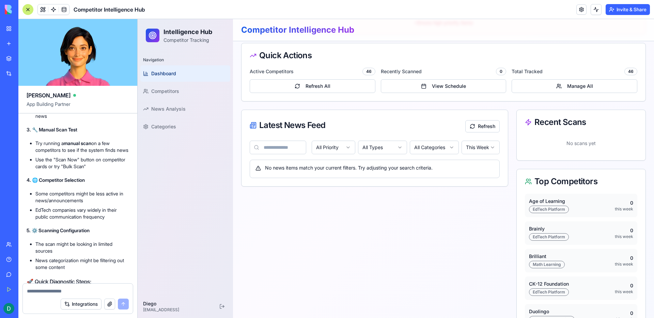
scroll to position [3709, 0]
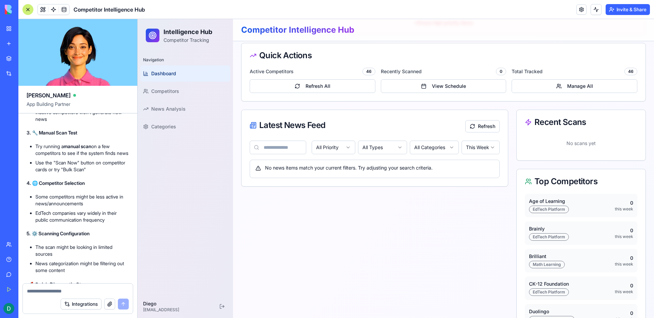
drag, startPoint x: 31, startPoint y: 189, endPoint x: 115, endPoint y: 211, distance: 87.0
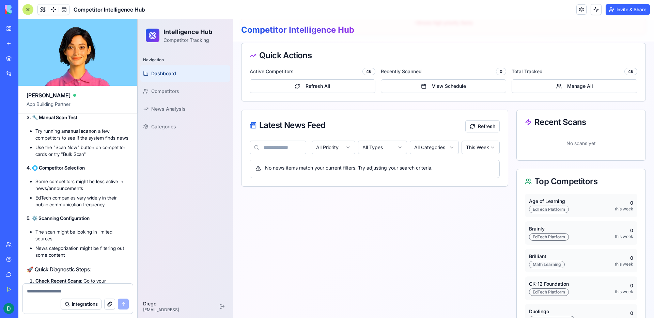
scroll to position [3727, 0]
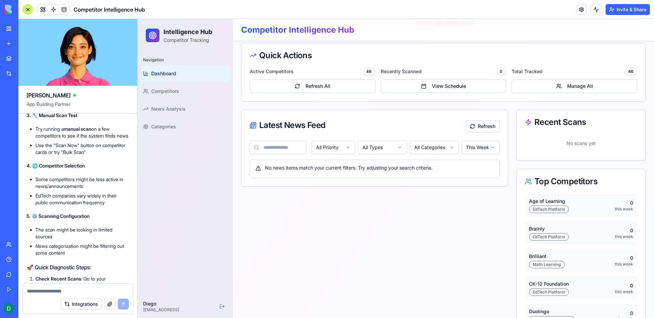
drag, startPoint x: 35, startPoint y: 229, endPoint x: 120, endPoint y: 238, distance: 85.0
click at [120, 238] on div "That's a great observation! 🤔 There could be several reasons why you're not see…" at bounding box center [78, 172] width 103 height 414
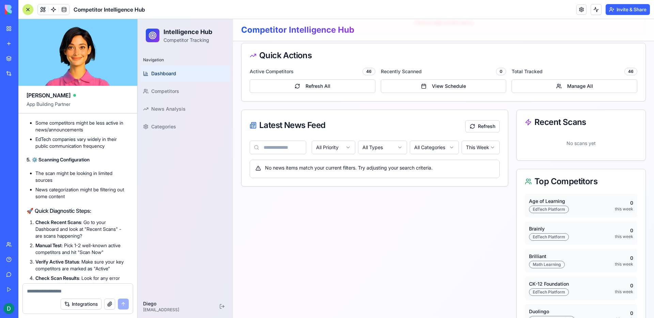
scroll to position [3791, 0]
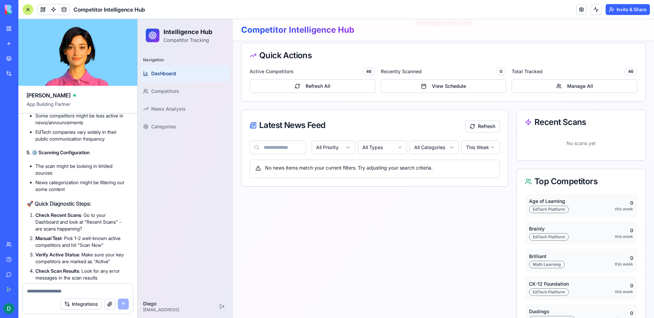
drag, startPoint x: 38, startPoint y: 186, endPoint x: 119, endPoint y: 196, distance: 81.4
click at [119, 196] on div "That's a great observation! 🤔 There could be several reasons why you're not see…" at bounding box center [78, 108] width 103 height 414
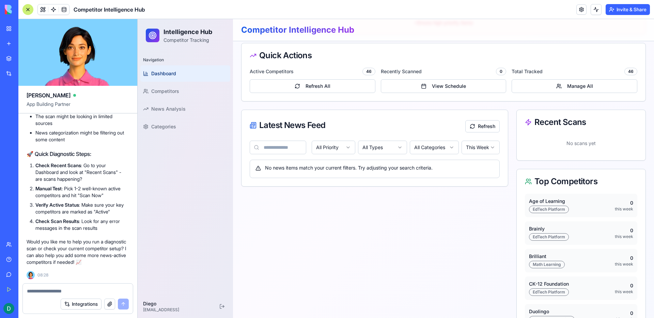
scroll to position [3862, 0]
click at [463, 129] on div "Latest News Feed Refresh" at bounding box center [375, 125] width 266 height 31
click at [476, 127] on button "Refresh" at bounding box center [482, 126] width 34 height 12
click at [325, 89] on button "Refresh All" at bounding box center [313, 86] width 126 height 14
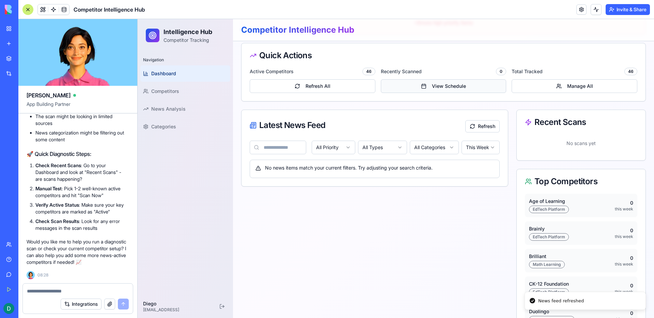
click at [444, 84] on button "View Schedule" at bounding box center [444, 86] width 126 height 14
click at [443, 84] on button "View Schedule" at bounding box center [444, 86] width 126 height 14
click at [460, 89] on button "View Schedule" at bounding box center [444, 86] width 126 height 14
drag, startPoint x: 252, startPoint y: 62, endPoint x: 254, endPoint y: 57, distance: 5.8
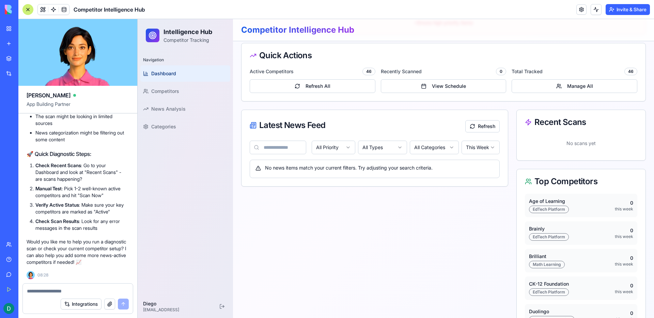
click at [253, 61] on div "Quick Actions" at bounding box center [444, 55] width 404 height 25
drag, startPoint x: 254, startPoint y: 56, endPoint x: 310, endPoint y: 75, distance: 58.2
click at [309, 74] on div "Quick Actions Active Competitors 46 Refresh All Recently Scanned 0 View Schedul…" at bounding box center [443, 72] width 405 height 59
click at [309, 87] on button "Refresh All" at bounding box center [313, 86] width 126 height 14
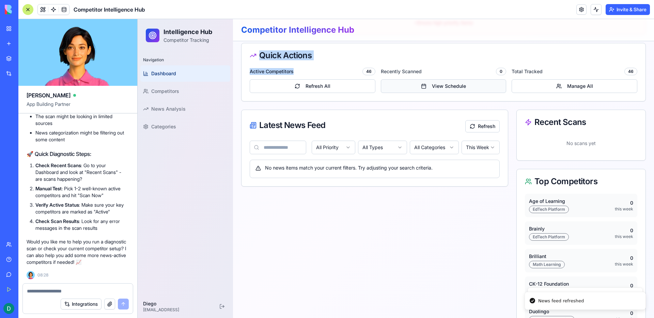
click at [404, 87] on button "View Schedule" at bounding box center [444, 86] width 126 height 14
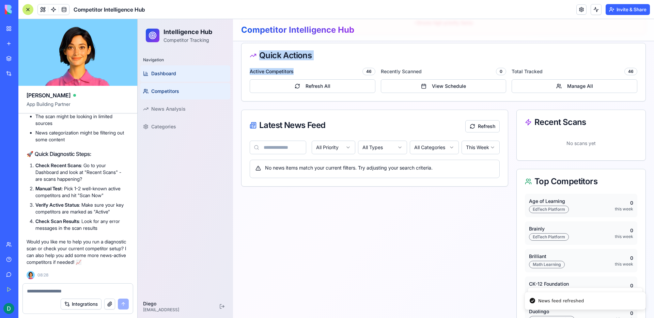
click at [172, 96] on link "Competitors" at bounding box center [185, 91] width 90 height 16
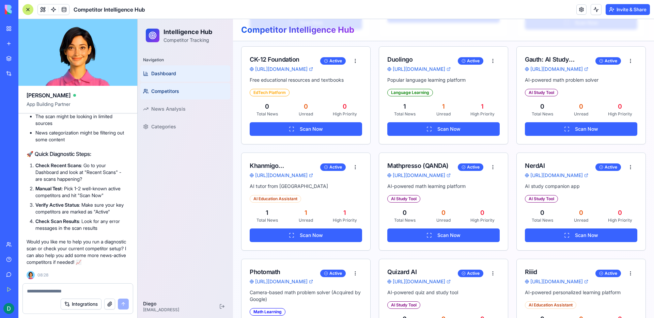
click at [180, 76] on link "Dashboard" at bounding box center [185, 73] width 90 height 16
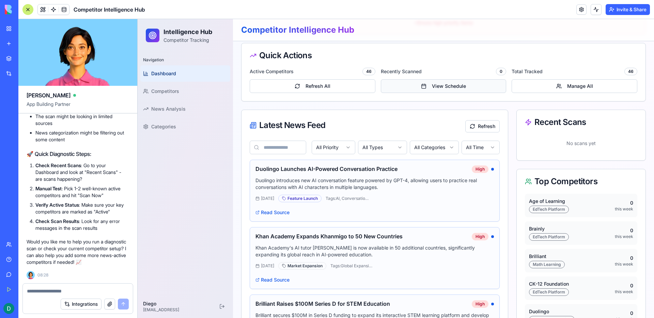
click at [435, 89] on button "View Schedule" at bounding box center [444, 86] width 126 height 14
click at [558, 90] on button "Manage All" at bounding box center [575, 86] width 126 height 14
click at [484, 92] on button "View Schedule" at bounding box center [444, 86] width 126 height 14
click at [484, 91] on button "View Schedule" at bounding box center [444, 86] width 126 height 14
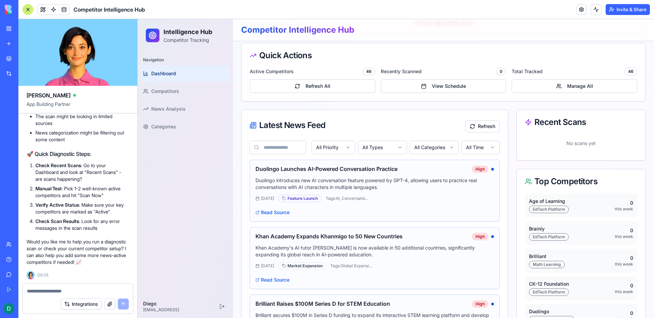
scroll to position [4058, 0]
drag, startPoint x: 46, startPoint y: 147, endPoint x: 101, endPoint y: 144, distance: 55.3
click at [101, 150] on h2 "🚀 Quick Diagnostic Steps:" at bounding box center [78, 154] width 103 height 8
drag, startPoint x: 39, startPoint y: 157, endPoint x: 90, endPoint y: 205, distance: 69.6
click at [90, 205] on ol "Check Recent Scans : Go to your Dashboard and look at "Recent Scans" - are scan…" at bounding box center [78, 196] width 103 height 69
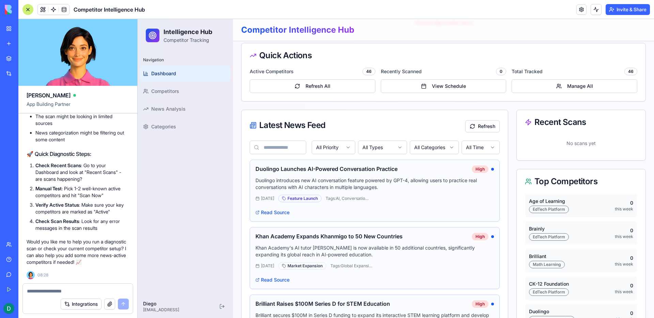
click at [84, 222] on p "Check Scan Results : Look for any error messages in the scan results" at bounding box center [82, 225] width 94 height 14
click at [105, 291] on textarea at bounding box center [78, 291] width 102 height 7
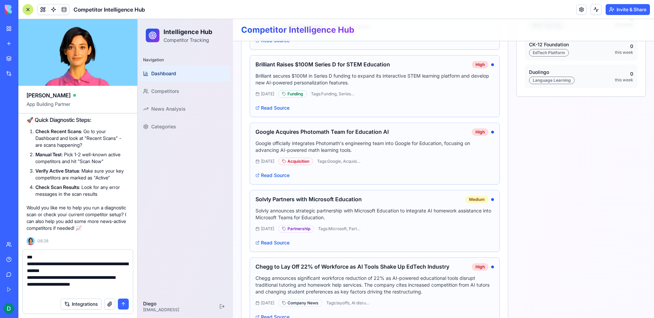
scroll to position [445, 0]
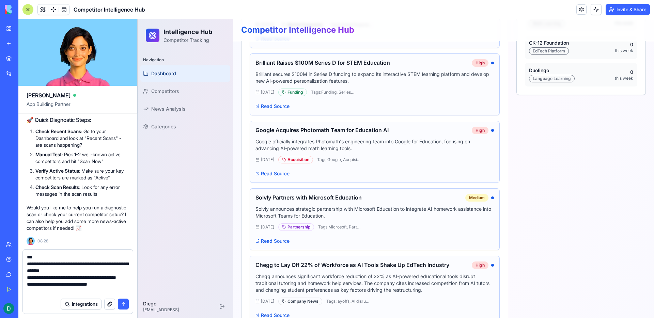
type textarea "**********"
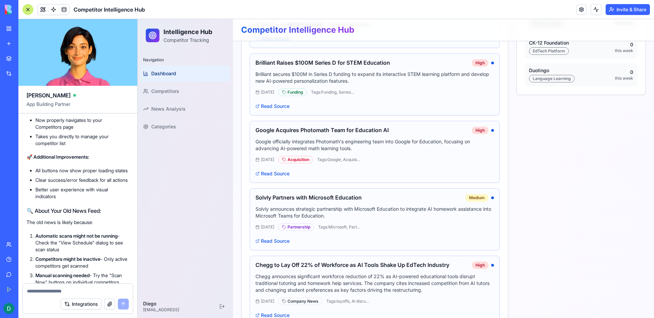
scroll to position [4221, 0]
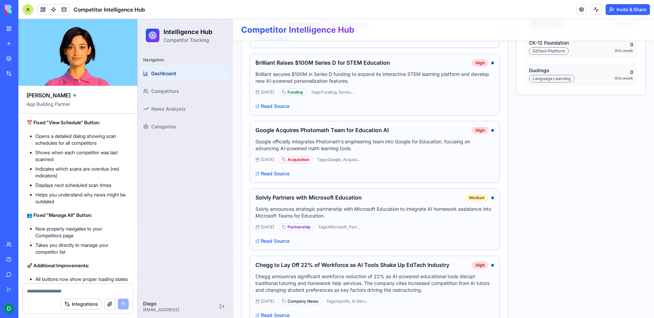
drag, startPoint x: 168, startPoint y: 187, endPoint x: 139, endPoint y: 168, distance: 34.7
drag, startPoint x: 31, startPoint y: 183, endPoint x: 120, endPoint y: 197, distance: 90.0
drag, startPoint x: 37, startPoint y: 210, endPoint x: 121, endPoint y: 236, distance: 88.4
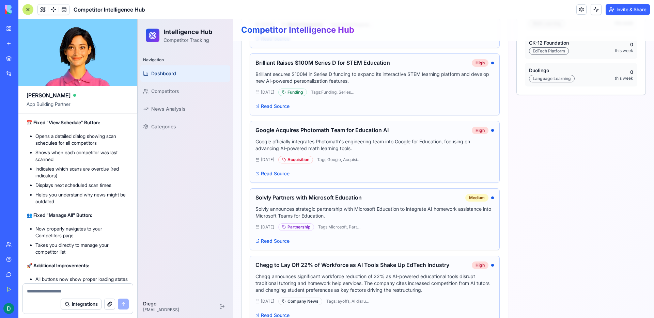
click at [110, 29] on h2 "✅ All Fixed! Your Dashboard is Now Fully Functional!" at bounding box center [78, 21] width 103 height 16
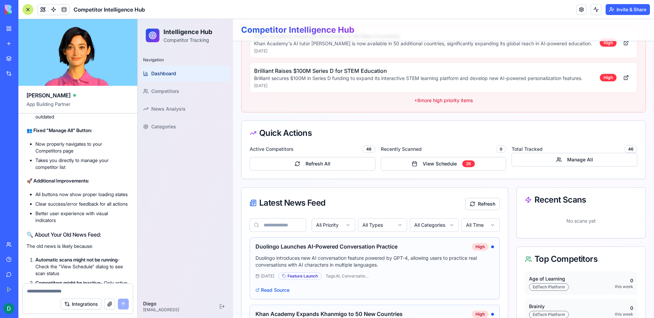
scroll to position [0, 0]
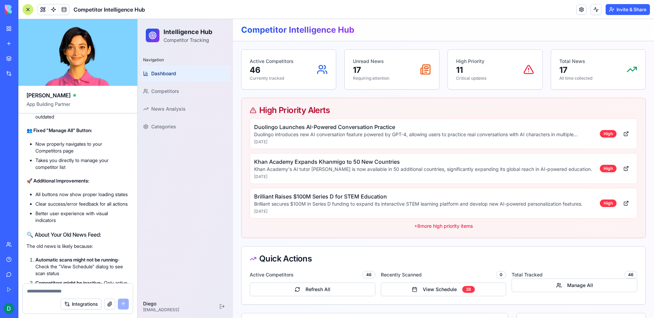
click at [190, 71] on link "Dashboard" at bounding box center [185, 73] width 90 height 16
click at [350, 294] on button "Refresh All" at bounding box center [313, 290] width 126 height 14
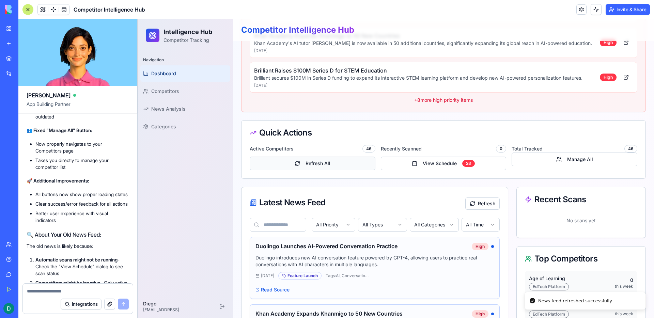
scroll to position [130, 0]
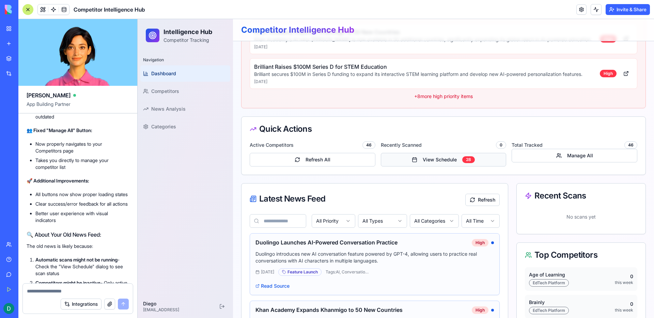
click at [420, 161] on button "View Schedule 28" at bounding box center [444, 160] width 126 height 14
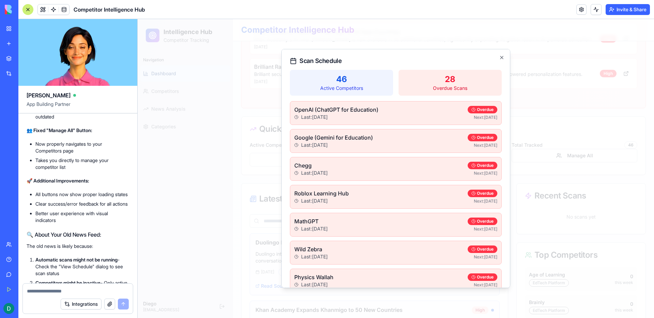
click at [445, 92] on div "28 Overdue Scans" at bounding box center [450, 83] width 103 height 26
click at [471, 111] on div "Overdue" at bounding box center [483, 109] width 30 height 7
click at [378, 86] on p "Active Competitors" at bounding box center [341, 88] width 95 height 7
click at [350, 87] on p "Active Competitors" at bounding box center [341, 88] width 95 height 7
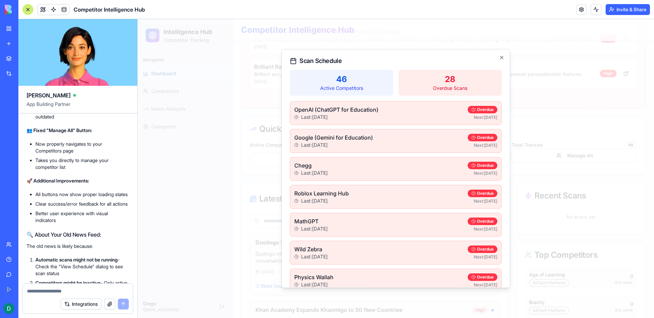
click at [445, 92] on div "28 Overdue Scans" at bounding box center [450, 83] width 103 height 26
click at [354, 83] on p "46" at bounding box center [341, 79] width 95 height 11
click at [449, 89] on p "Overdue Scans" at bounding box center [450, 88] width 95 height 7
click at [499, 57] on icon "button" at bounding box center [501, 57] width 5 height 5
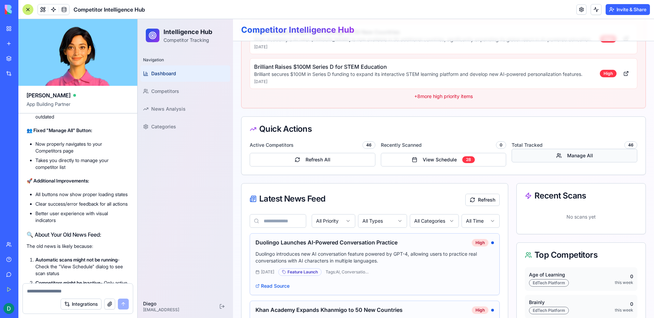
click at [533, 157] on button "Manage All" at bounding box center [575, 156] width 126 height 14
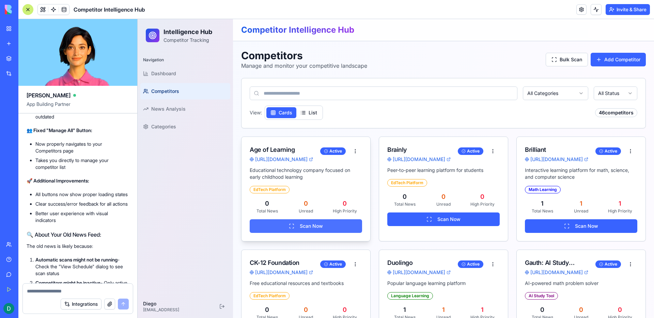
click at [295, 226] on button "Scan Now" at bounding box center [306, 226] width 112 height 14
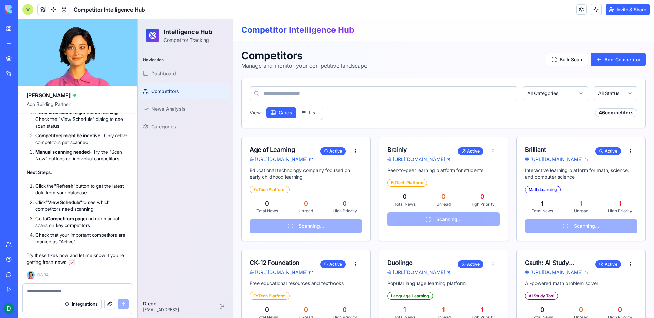
scroll to position [4692, 0]
click at [10, 12] on img at bounding box center [26, 10] width 42 height 10
